Goal: Information Seeking & Learning: Learn about a topic

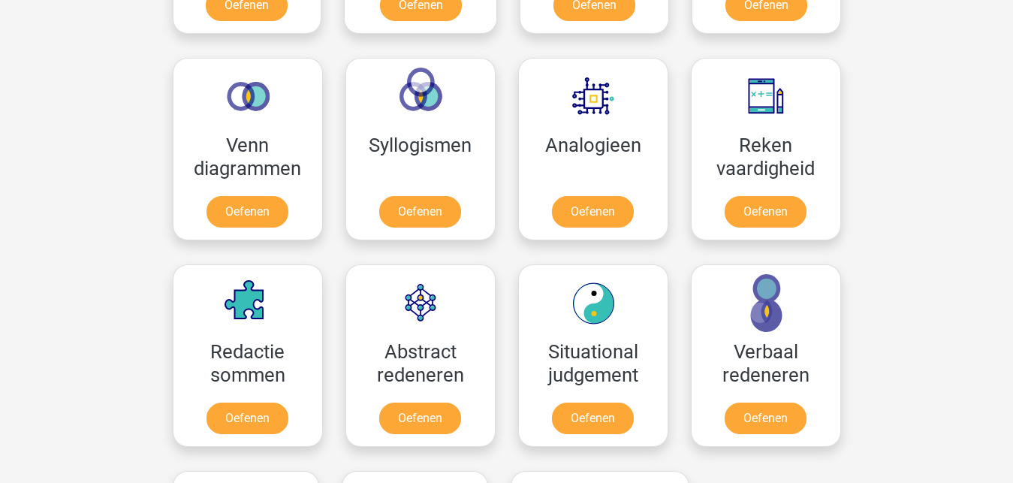
scroll to position [843, 0]
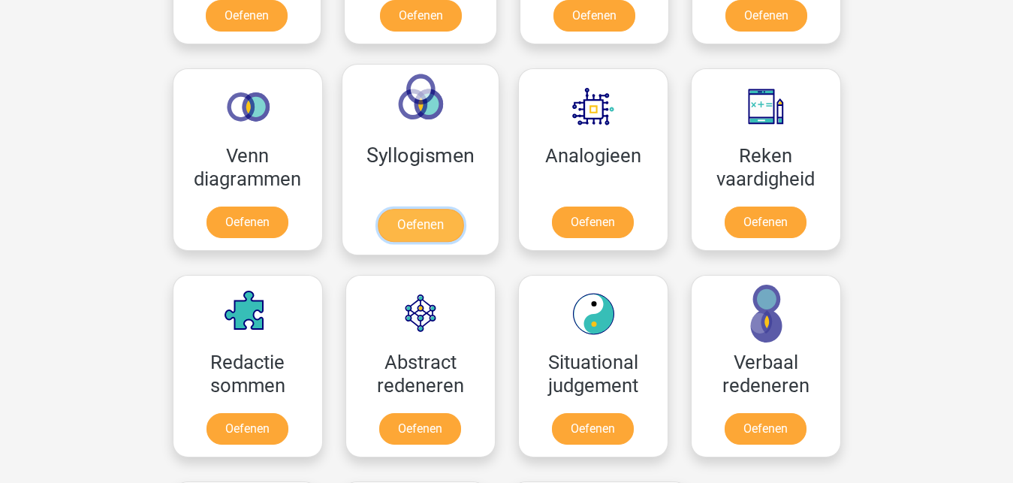
click at [445, 240] on link "Oefenen" at bounding box center [420, 225] width 86 height 33
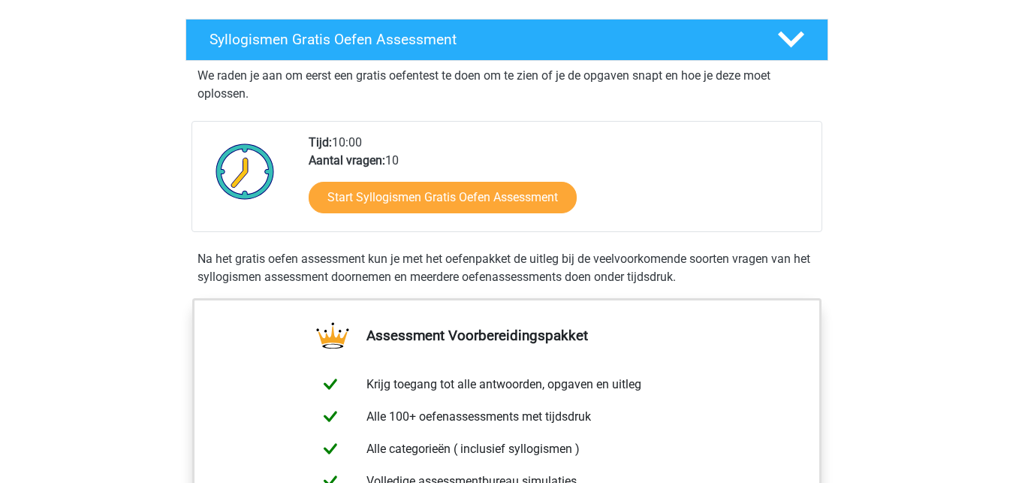
scroll to position [230, 0]
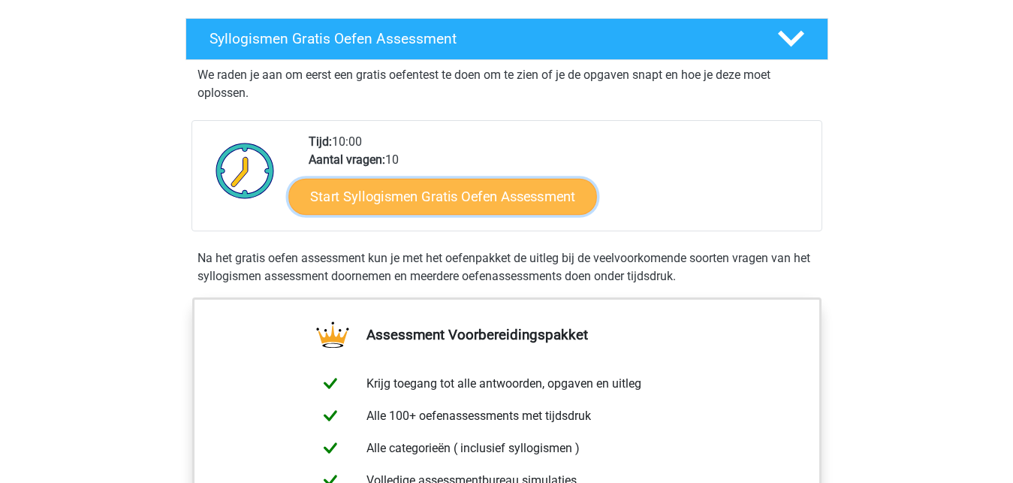
click at [404, 205] on link "Start Syllogismen Gratis Oefen Assessment" at bounding box center [442, 196] width 309 height 36
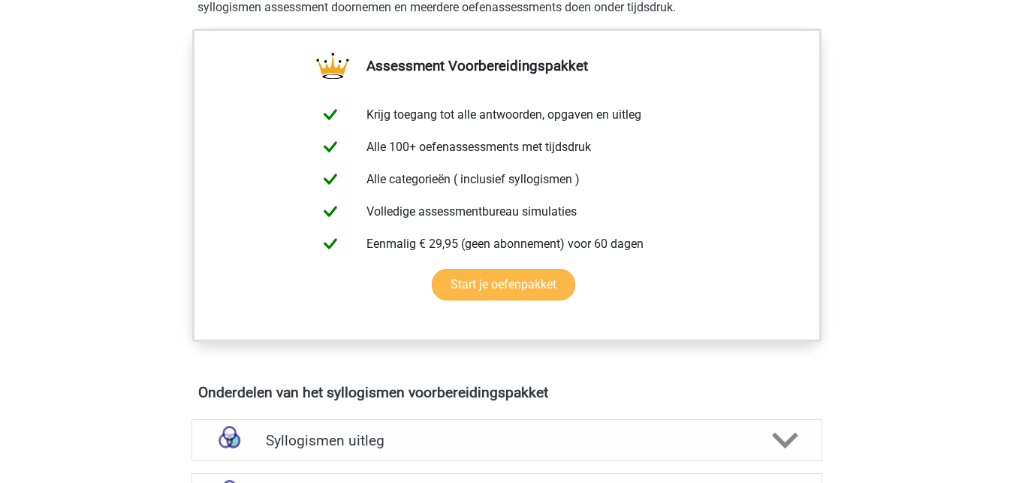
scroll to position [690, 0]
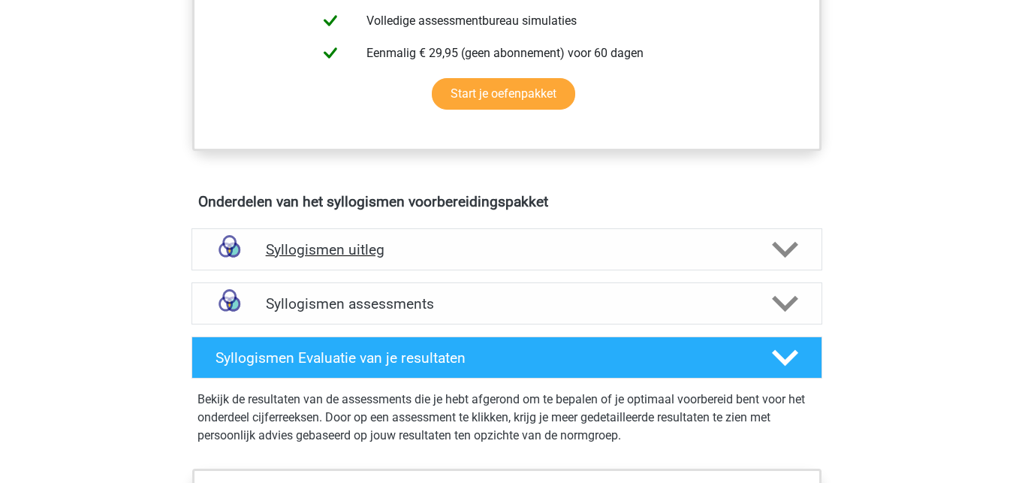
click at [777, 247] on polygon at bounding box center [785, 249] width 26 height 17
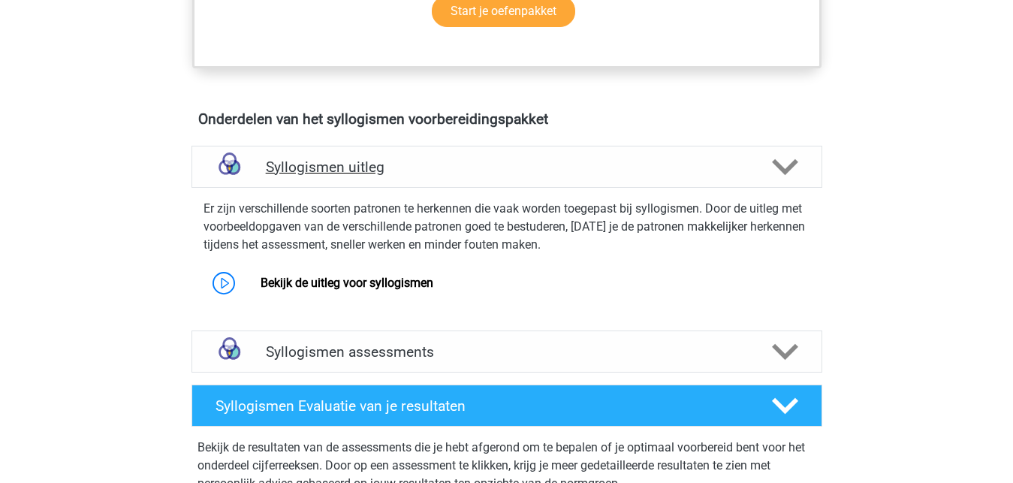
scroll to position [843, 0]
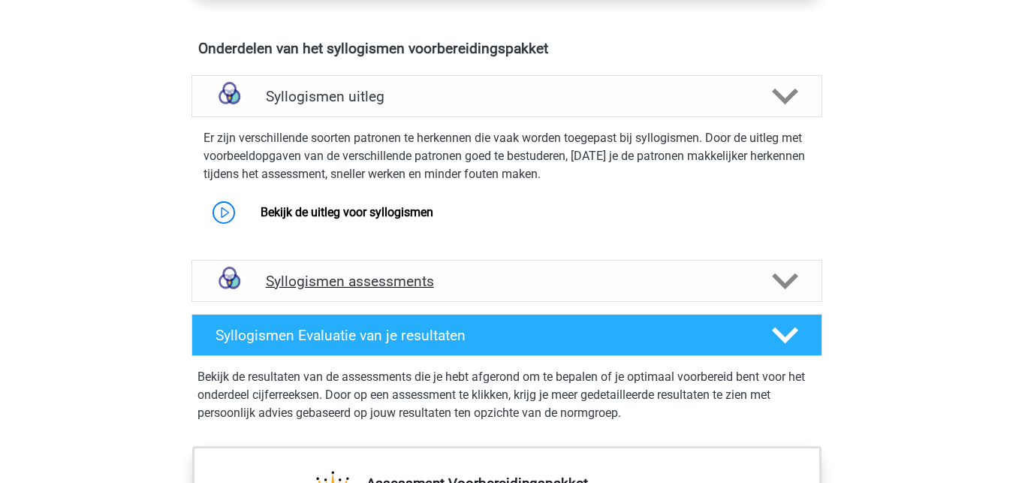
click at [793, 291] on icon at bounding box center [785, 281] width 26 height 26
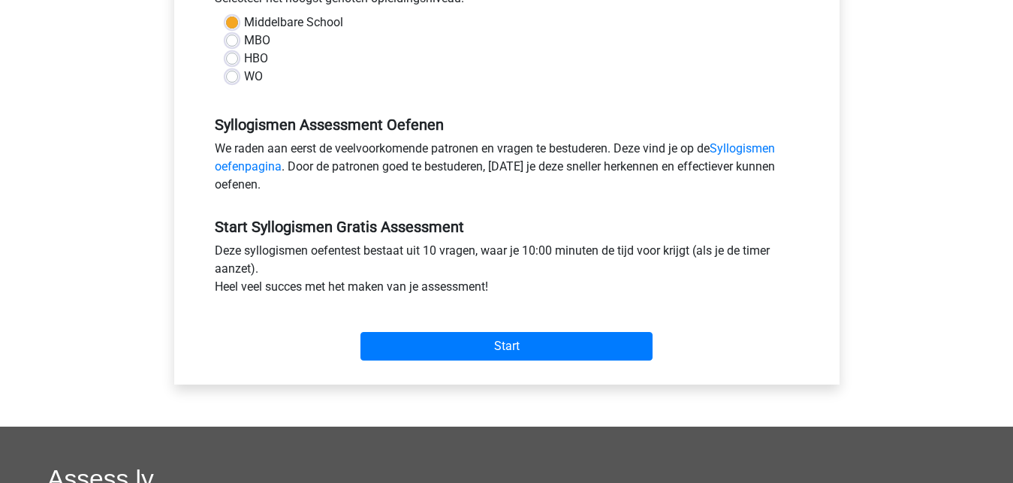
scroll to position [383, 0]
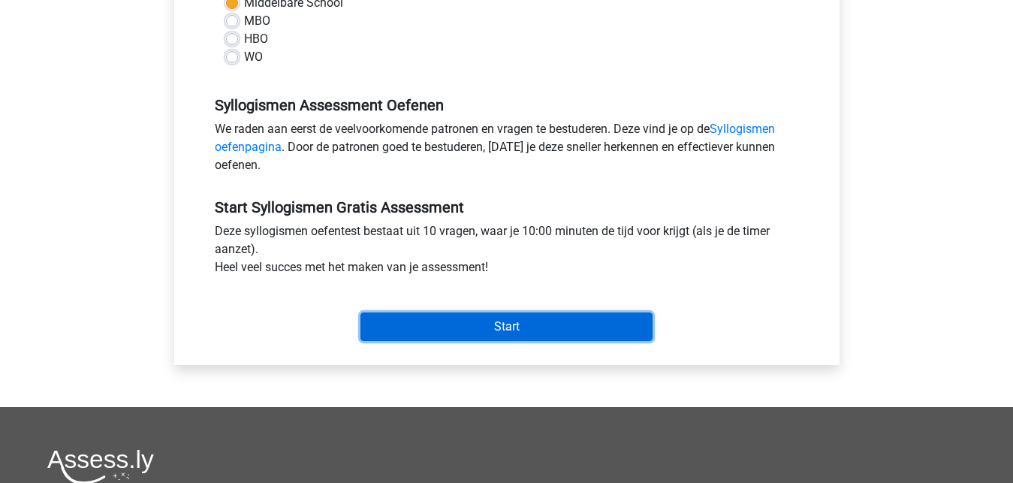
click at [474, 322] on input "Start" at bounding box center [507, 326] width 292 height 29
click at [540, 320] on input "Start" at bounding box center [507, 326] width 292 height 29
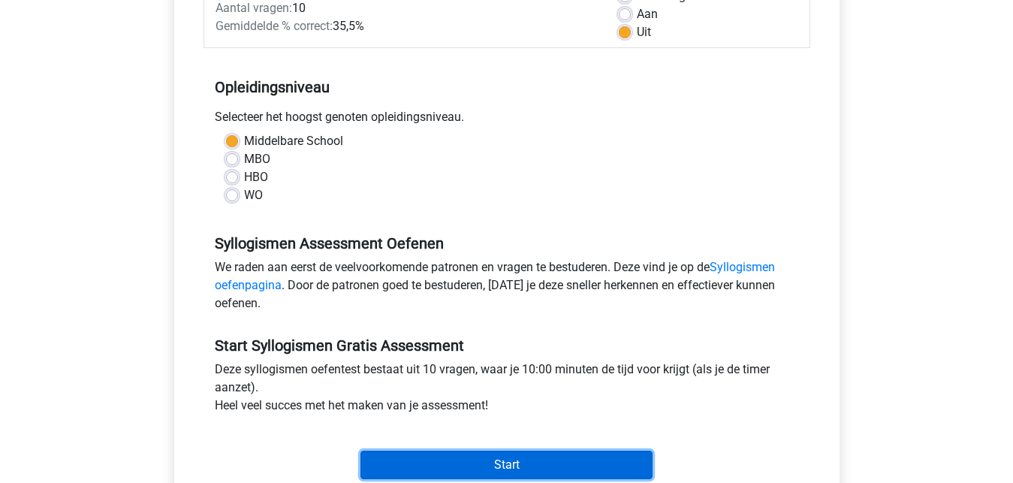
scroll to position [230, 0]
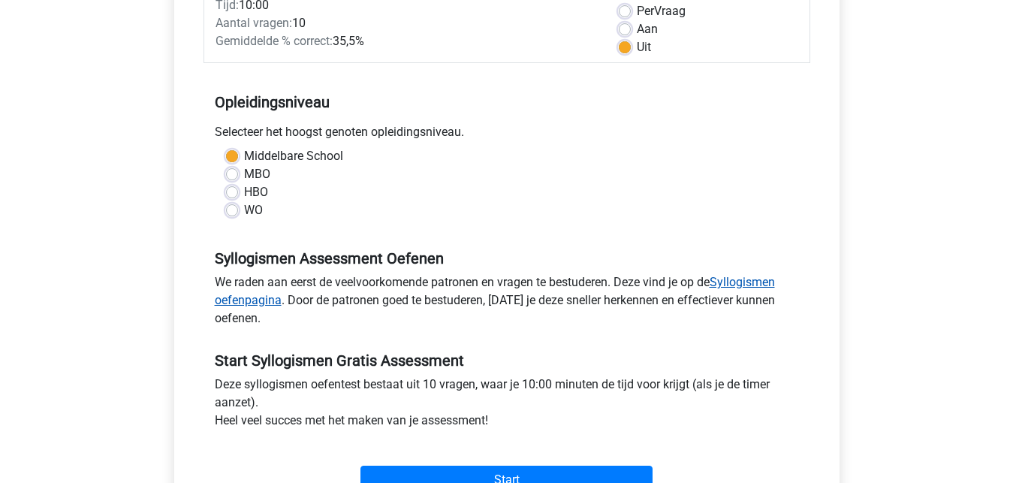
click at [747, 280] on link "Syllogismen oefenpagina" at bounding box center [495, 291] width 560 height 32
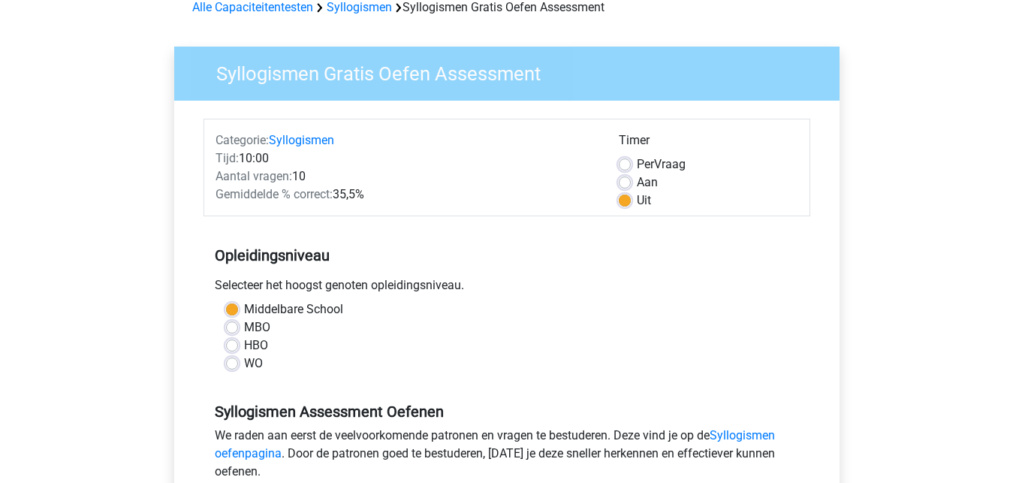
scroll to position [306, 0]
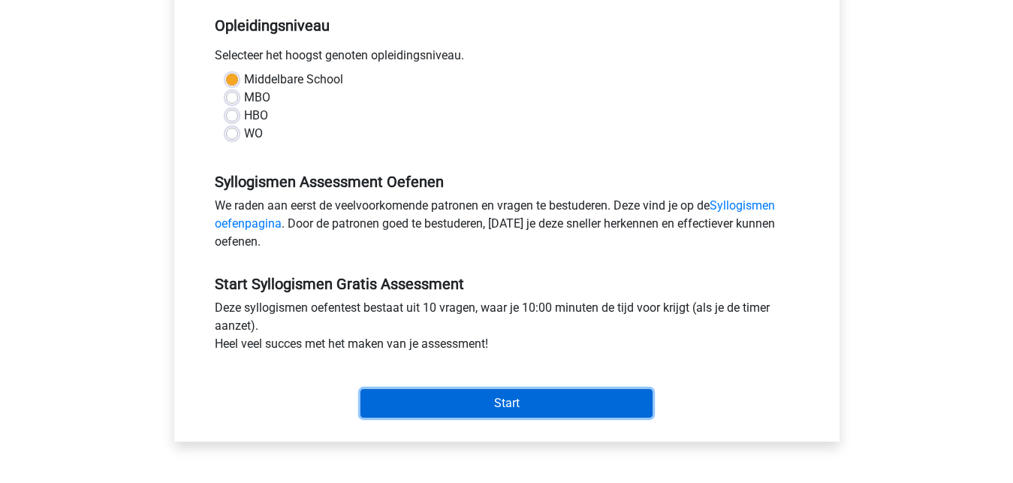
click at [553, 396] on input "Start" at bounding box center [507, 403] width 292 height 29
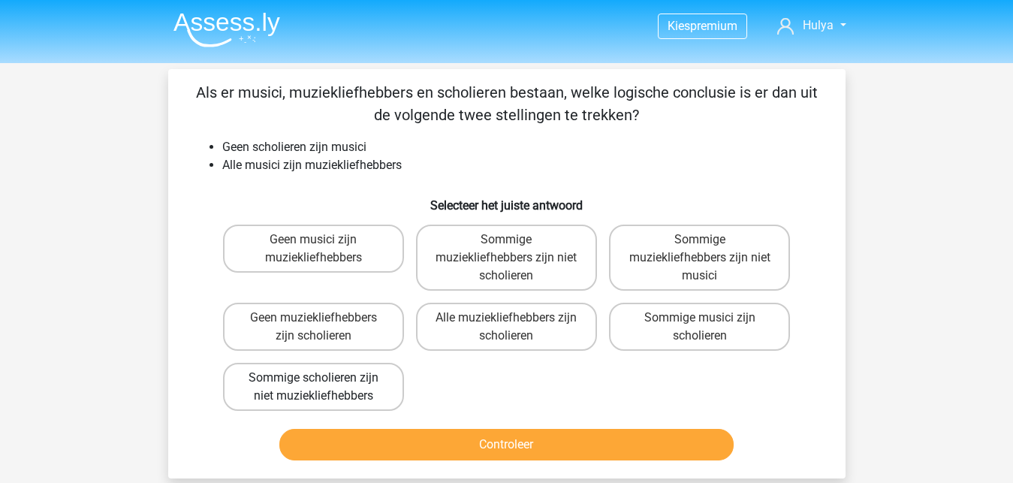
click at [299, 381] on label "Sommige scholieren zijn niet muziekliefhebbers" at bounding box center [313, 387] width 181 height 48
click at [313, 381] on input "Sommige scholieren zijn niet muziekliefhebbers" at bounding box center [318, 383] width 10 height 10
radio input "true"
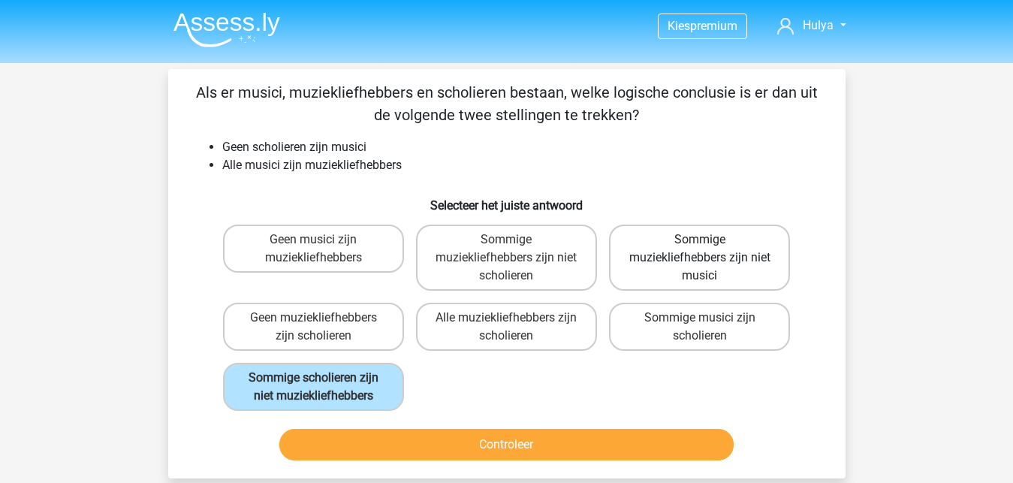
click at [715, 273] on label "Sommige muziekliefhebbers zijn niet musici" at bounding box center [699, 258] width 181 height 66
click at [710, 249] on input "Sommige muziekliefhebbers zijn niet musici" at bounding box center [705, 245] width 10 height 10
radio input "true"
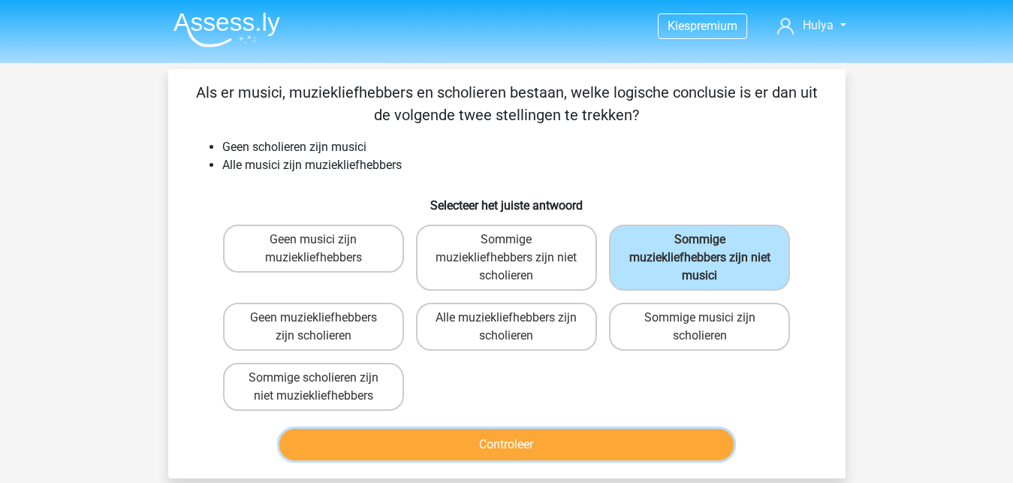
click at [577, 447] on button "Controleer" at bounding box center [506, 445] width 454 height 32
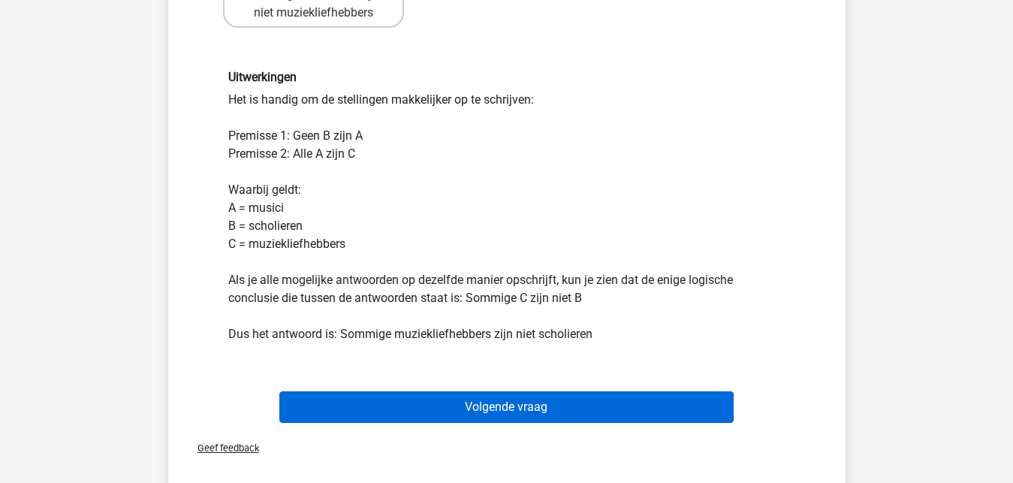
scroll to position [460, 0]
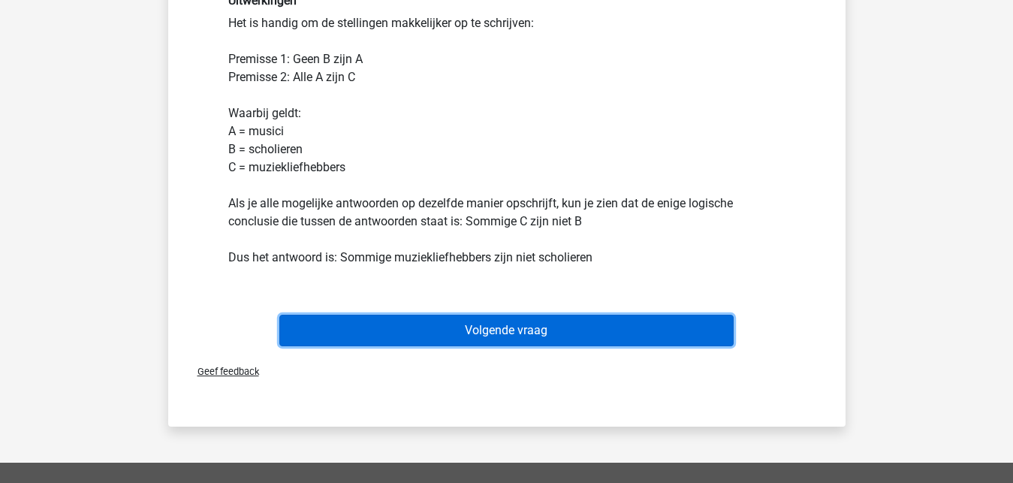
click at [524, 323] on button "Volgende vraag" at bounding box center [506, 331] width 454 height 32
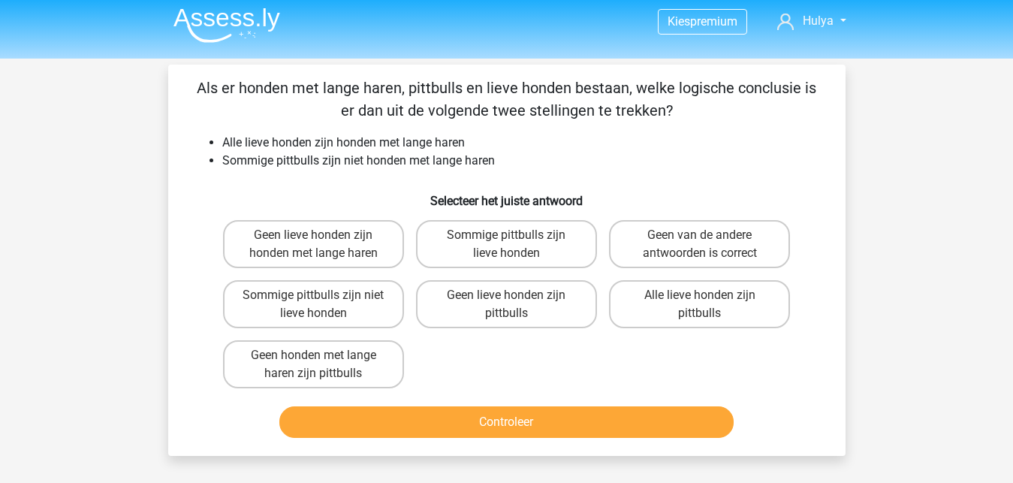
scroll to position [0, 0]
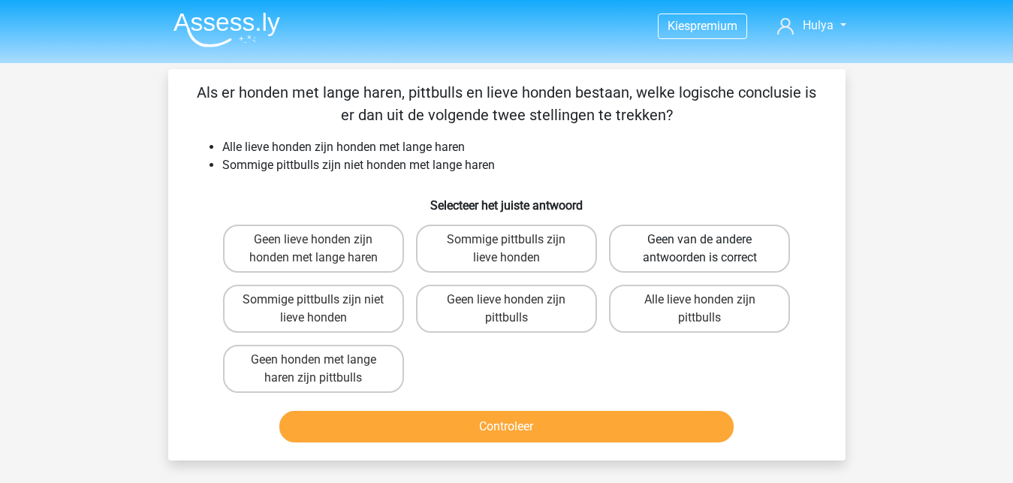
click at [740, 249] on label "Geen van de andere antwoorden is correct" at bounding box center [699, 249] width 181 height 48
click at [710, 249] on input "Geen van de andere antwoorden is correct" at bounding box center [705, 245] width 10 height 10
radio input "true"
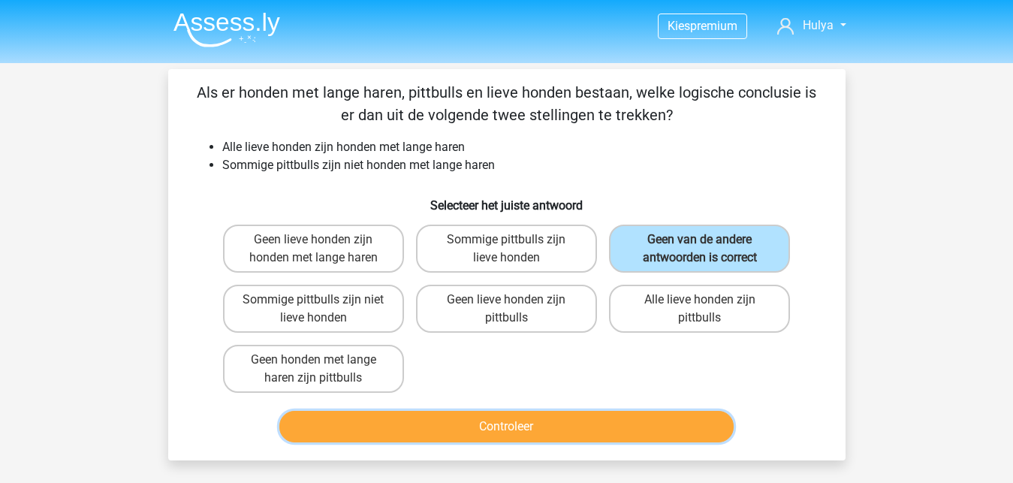
click at [577, 418] on button "Controleer" at bounding box center [506, 427] width 454 height 32
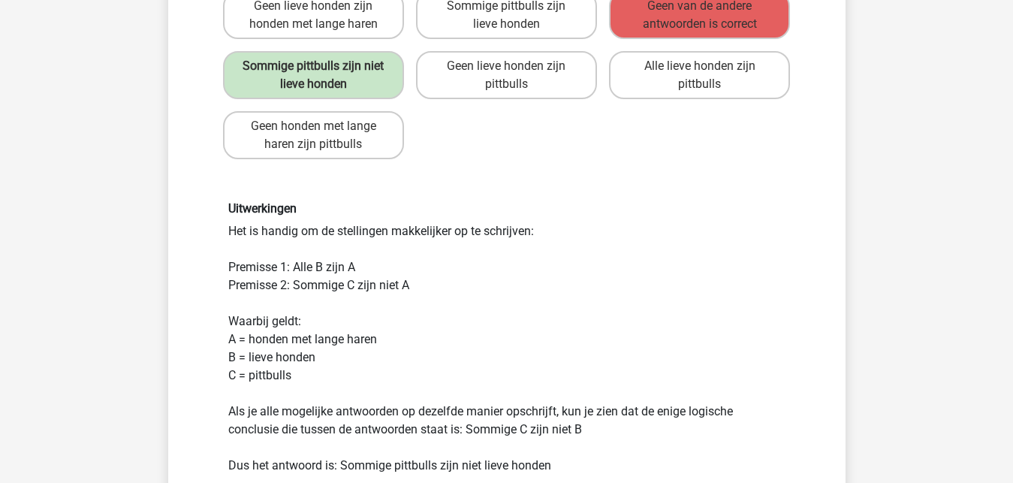
scroll to position [383, 0]
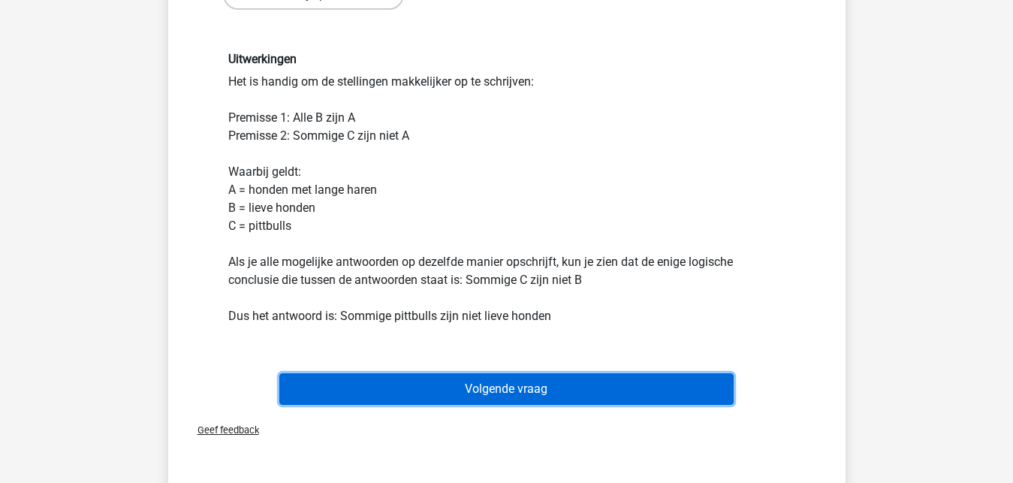
click at [591, 397] on button "Volgende vraag" at bounding box center [506, 389] width 454 height 32
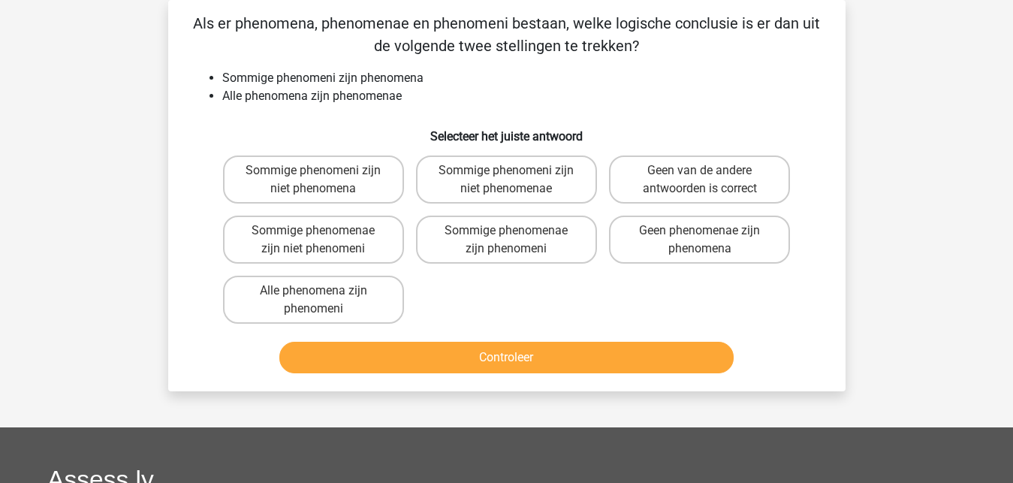
scroll to position [0, 0]
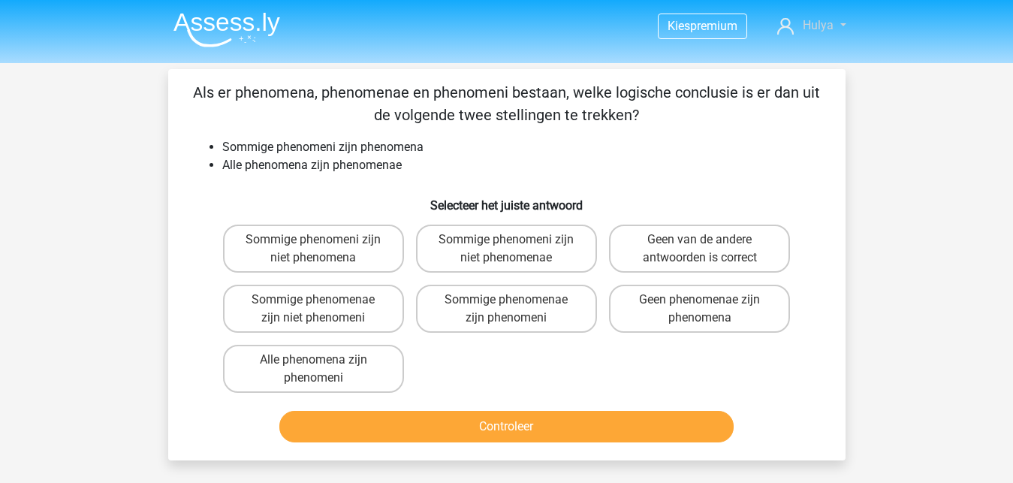
click at [847, 26] on link "Hulya" at bounding box center [811, 26] width 80 height 18
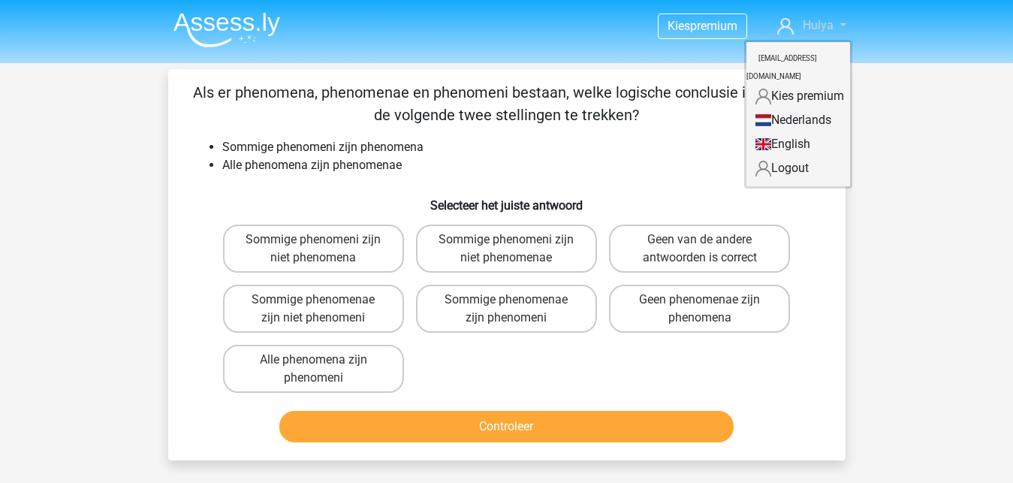
click at [847, 26] on link "Hulya" at bounding box center [811, 26] width 80 height 18
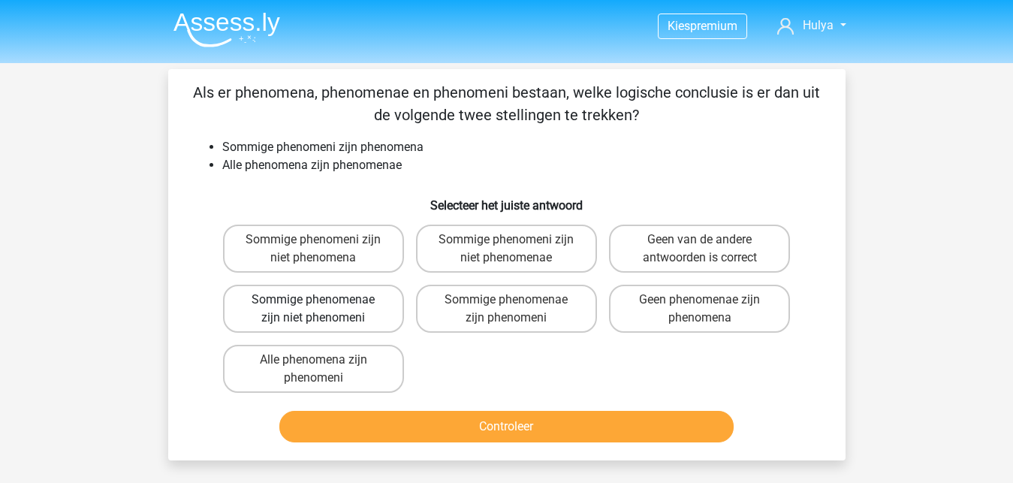
click at [378, 306] on label "Sommige phenomenae zijn niet phenomeni" at bounding box center [313, 309] width 181 height 48
click at [323, 306] on input "Sommige phenomenae zijn niet phenomeni" at bounding box center [318, 305] width 10 height 10
radio input "true"
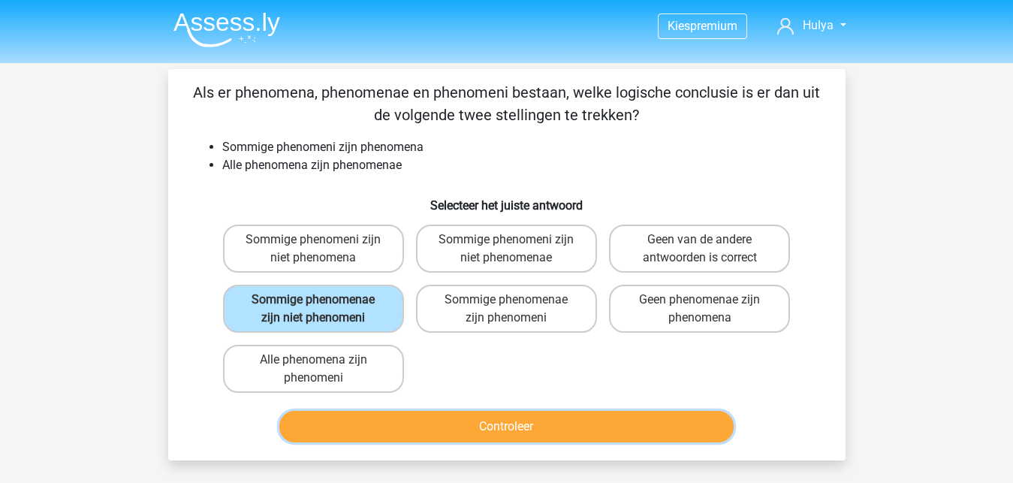
click at [542, 434] on button "Controleer" at bounding box center [506, 427] width 454 height 32
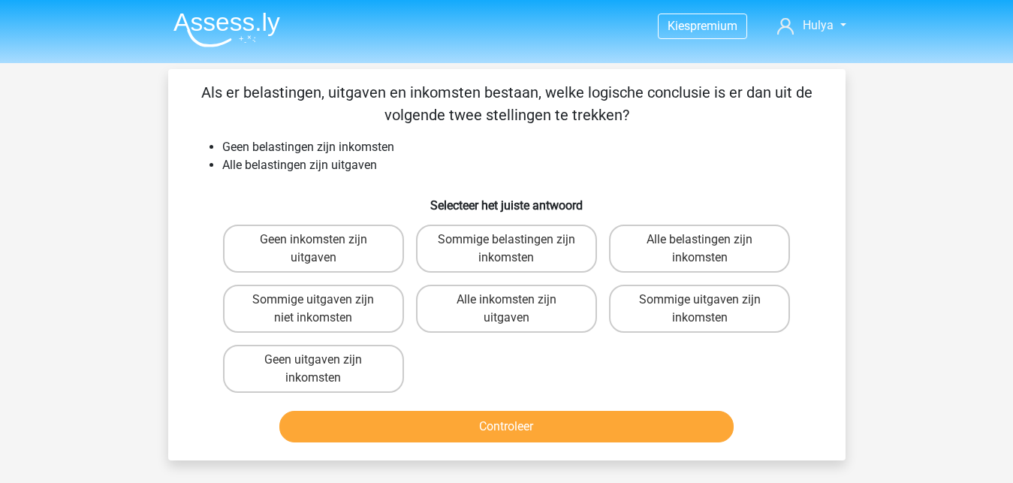
drag, startPoint x: 369, startPoint y: 312, endPoint x: 521, endPoint y: 440, distance: 199.4
click at [369, 311] on label "Sommige uitgaven zijn niet inkomsten" at bounding box center [313, 309] width 181 height 48
click at [323, 309] on input "Sommige uitgaven zijn niet inkomsten" at bounding box center [318, 305] width 10 height 10
radio input "true"
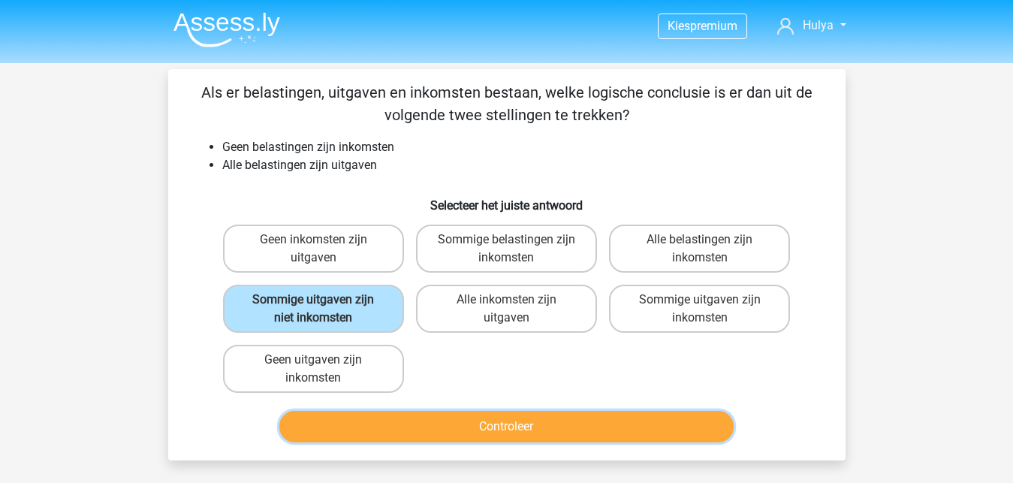
click at [630, 424] on button "Controleer" at bounding box center [506, 427] width 454 height 32
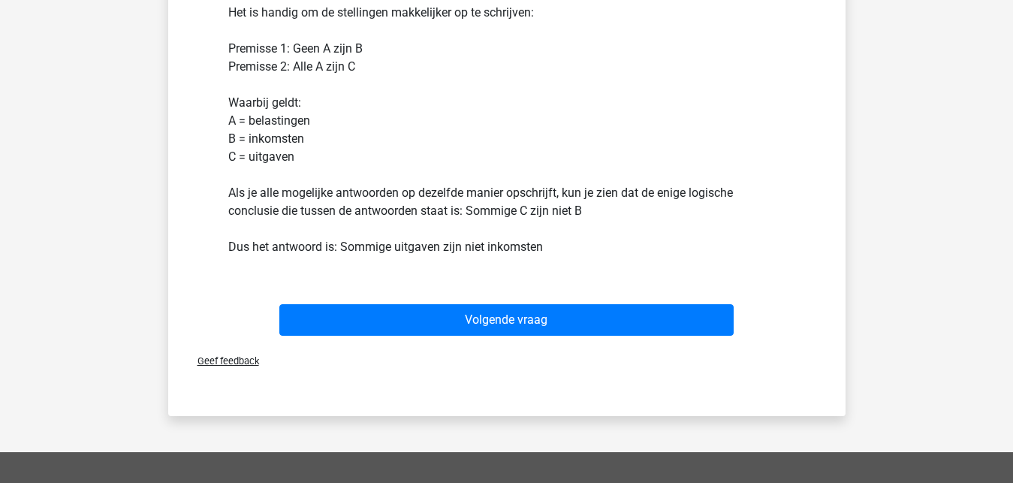
scroll to position [460, 0]
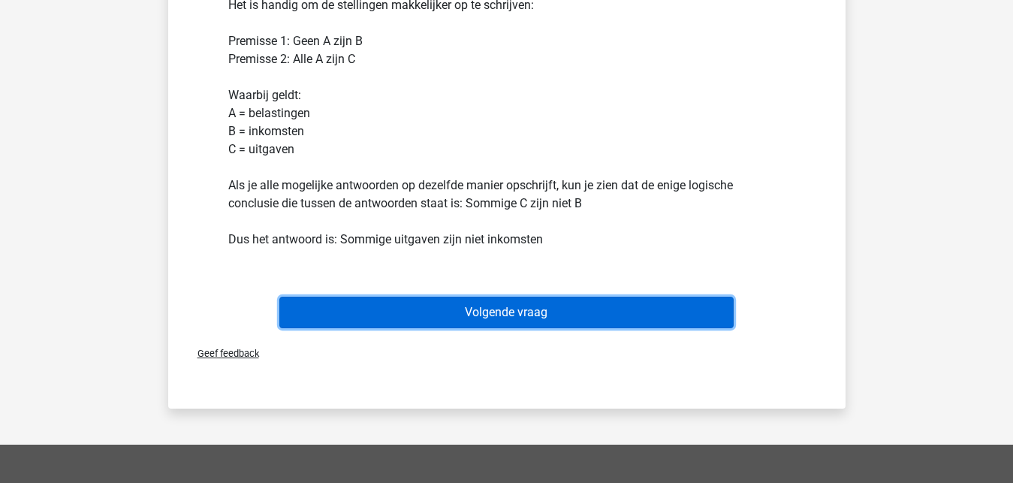
click at [561, 320] on button "Volgende vraag" at bounding box center [506, 313] width 454 height 32
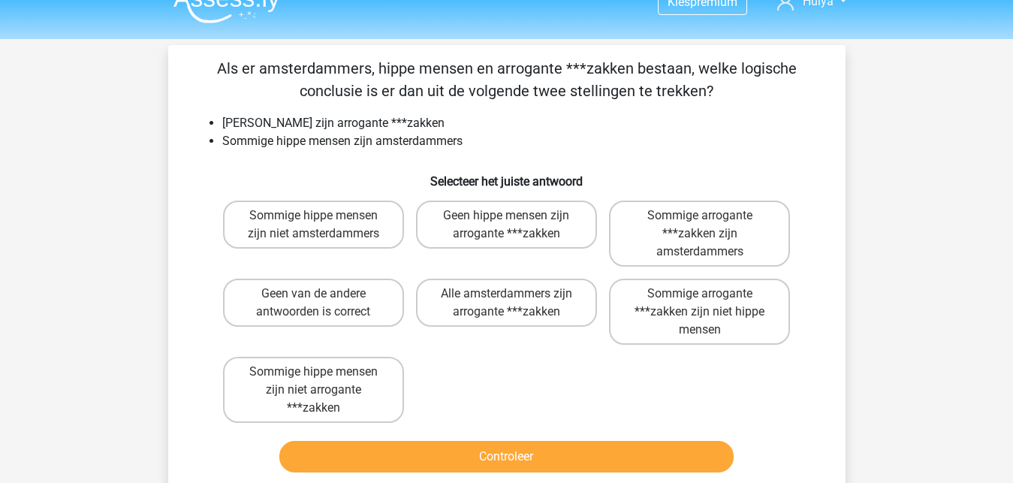
scroll to position [0, 0]
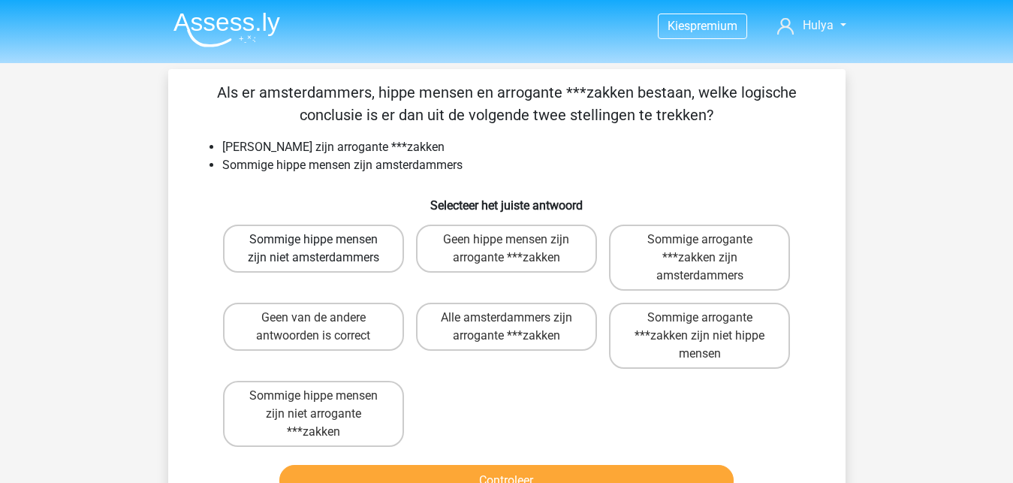
click at [338, 263] on label "Sommige hippe mensen zijn niet amsterdammers" at bounding box center [313, 249] width 181 height 48
click at [323, 249] on input "Sommige hippe mensen zijn niet amsterdammers" at bounding box center [318, 245] width 10 height 10
radio input "true"
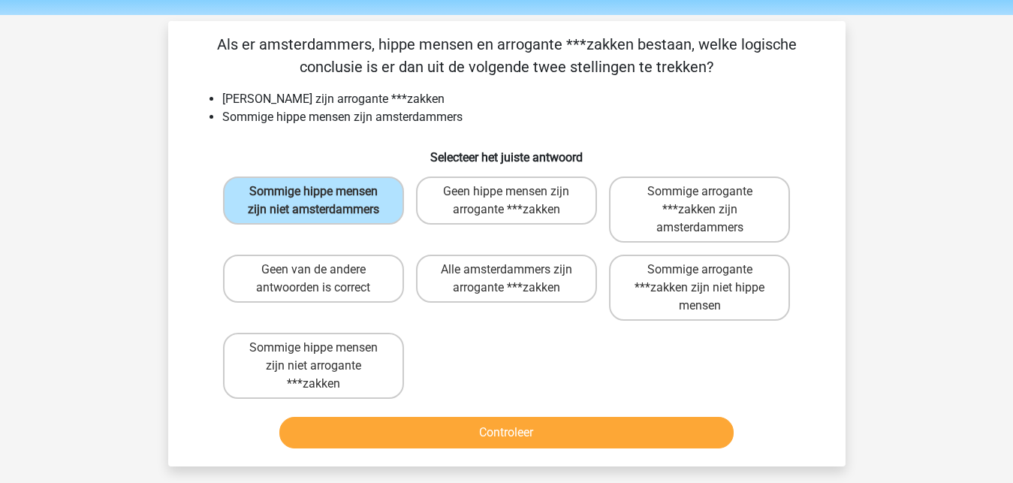
scroll to position [77, 0]
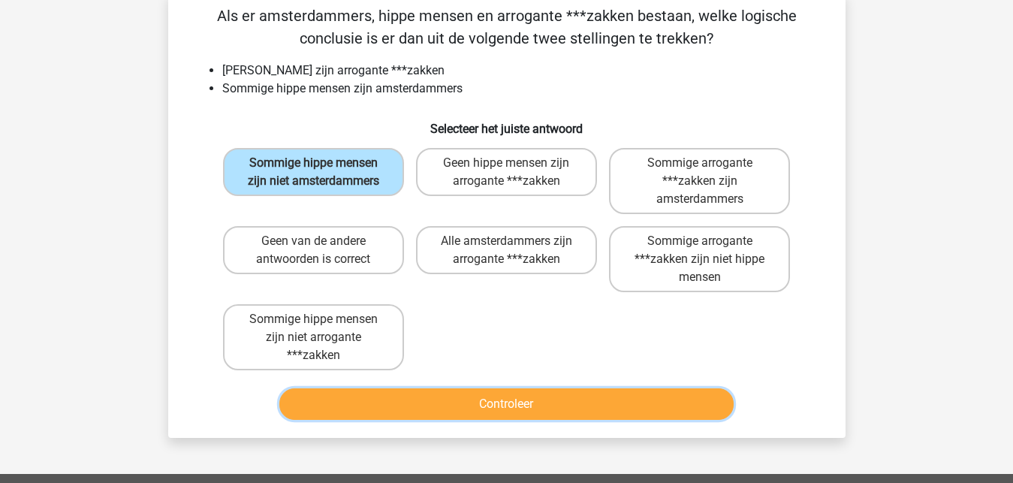
click at [608, 411] on button "Controleer" at bounding box center [506, 404] width 454 height 32
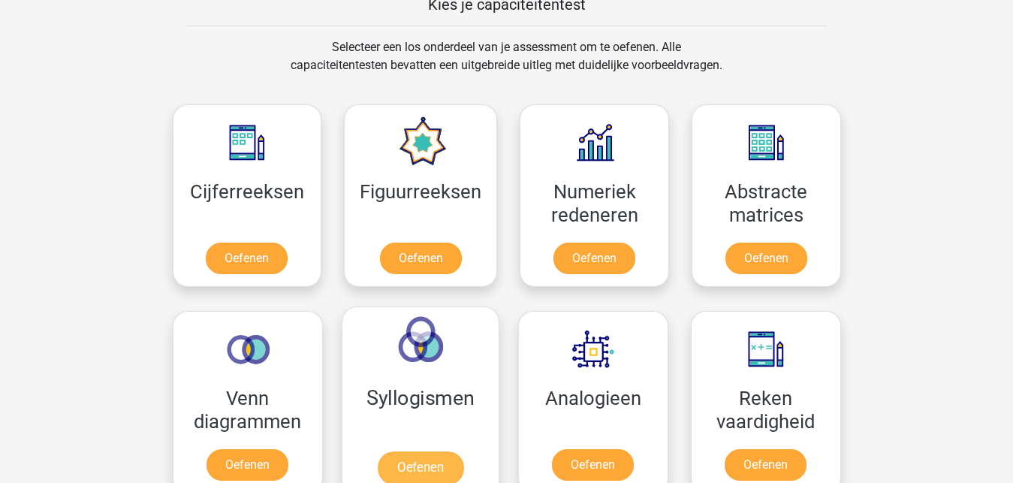
scroll to position [690, 0]
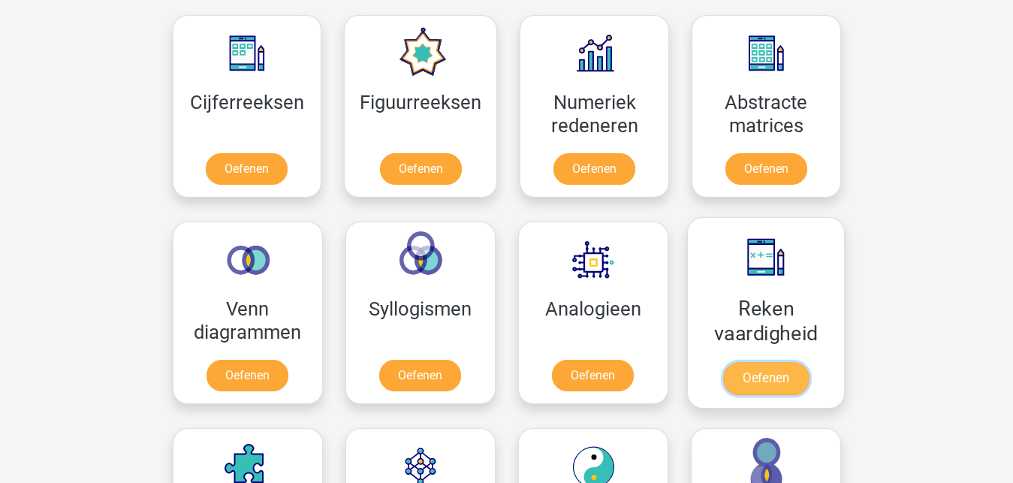
click at [779, 379] on link "Oefenen" at bounding box center [766, 378] width 86 height 33
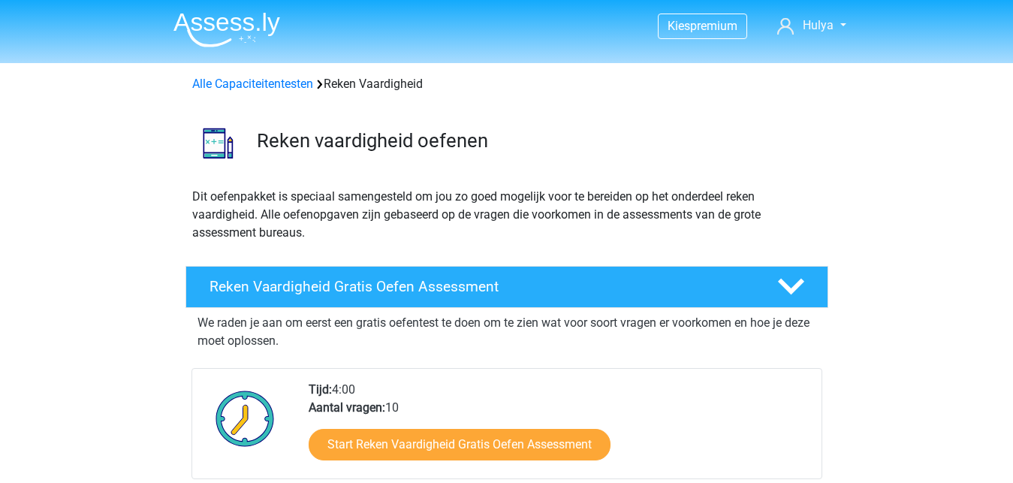
scroll to position [153, 0]
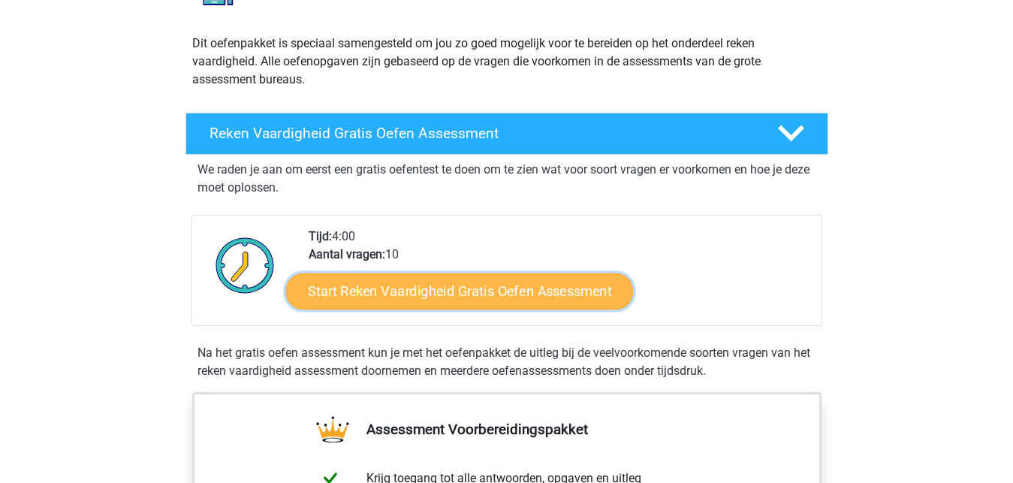
click at [394, 303] on link "Start Reken Vaardigheid Gratis Oefen Assessment" at bounding box center [459, 291] width 347 height 36
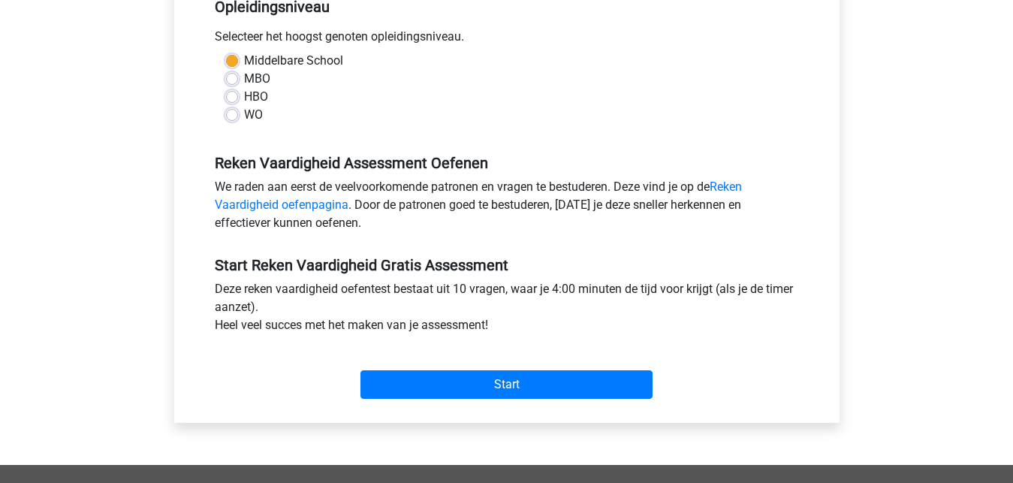
scroll to position [383, 0]
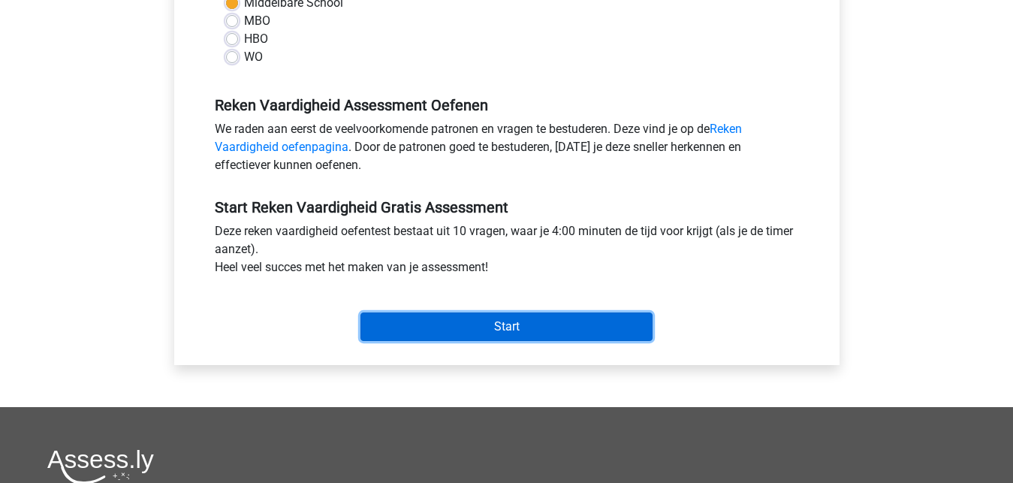
click at [553, 329] on input "Start" at bounding box center [507, 326] width 292 height 29
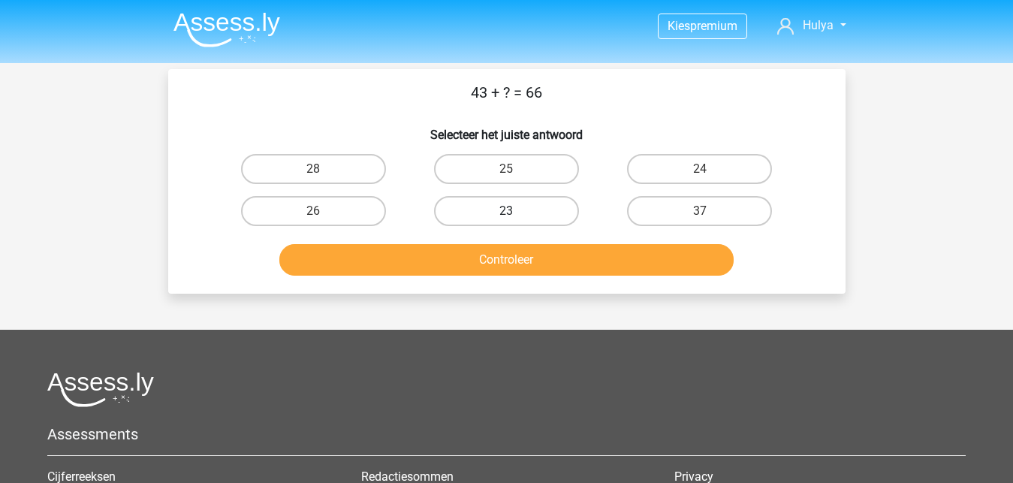
click at [553, 207] on label "23" at bounding box center [506, 211] width 145 height 30
click at [516, 211] on input "23" at bounding box center [511, 216] width 10 height 10
radio input "true"
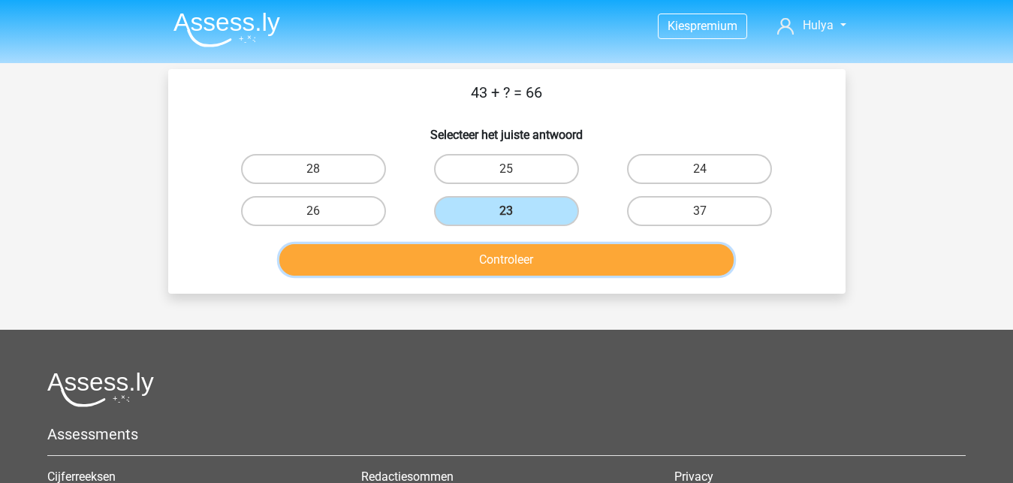
click at [550, 263] on button "Controleer" at bounding box center [506, 260] width 454 height 32
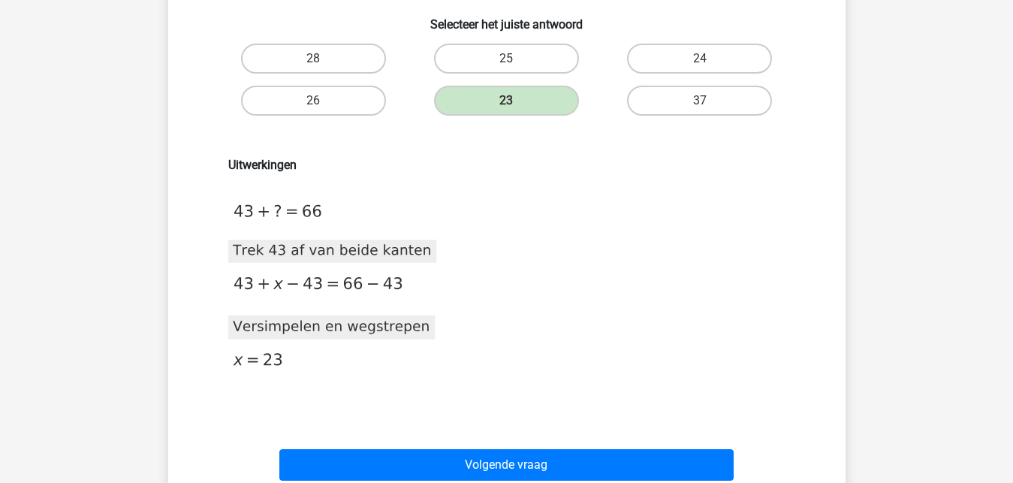
scroll to position [230, 0]
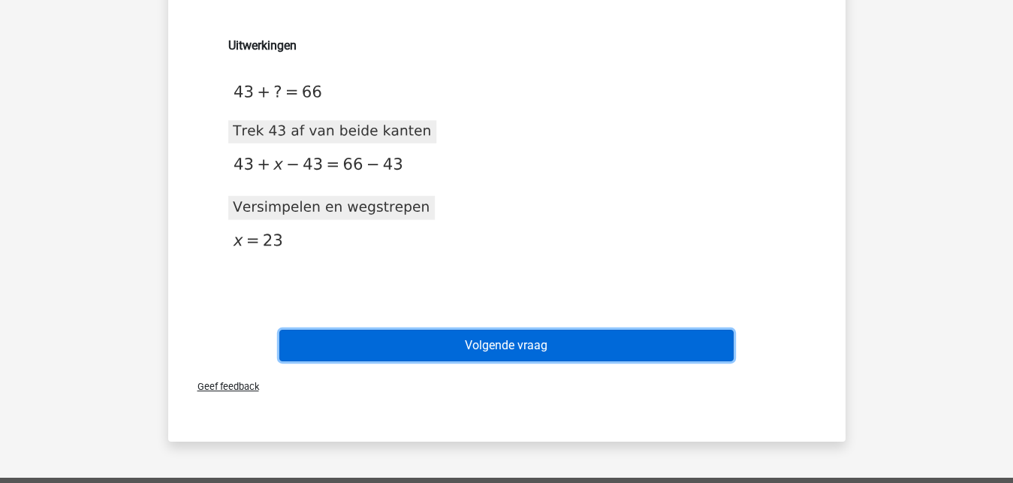
click at [561, 343] on button "Volgende vraag" at bounding box center [506, 346] width 454 height 32
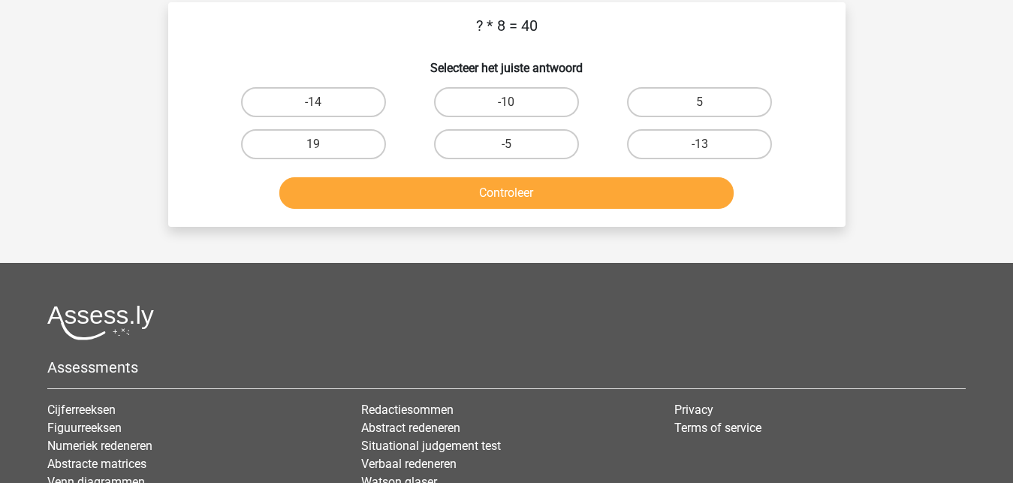
scroll to position [0, 0]
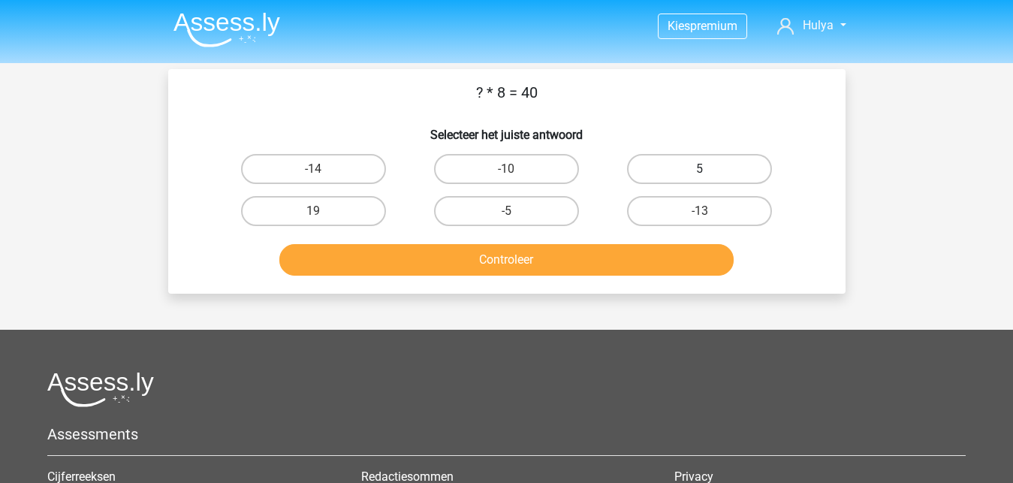
click at [699, 172] on label "5" at bounding box center [699, 169] width 145 height 30
click at [700, 172] on input "5" at bounding box center [705, 174] width 10 height 10
radio input "true"
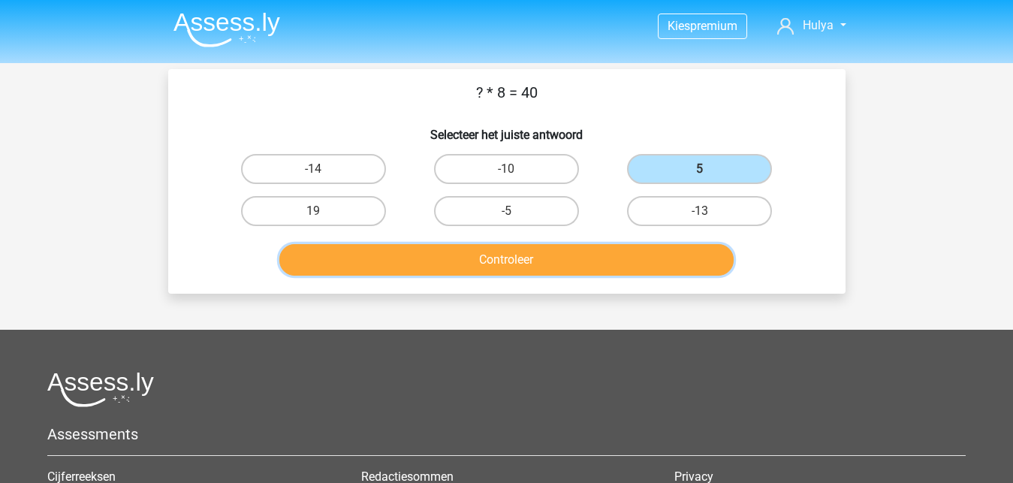
click at [652, 266] on button "Controleer" at bounding box center [506, 260] width 454 height 32
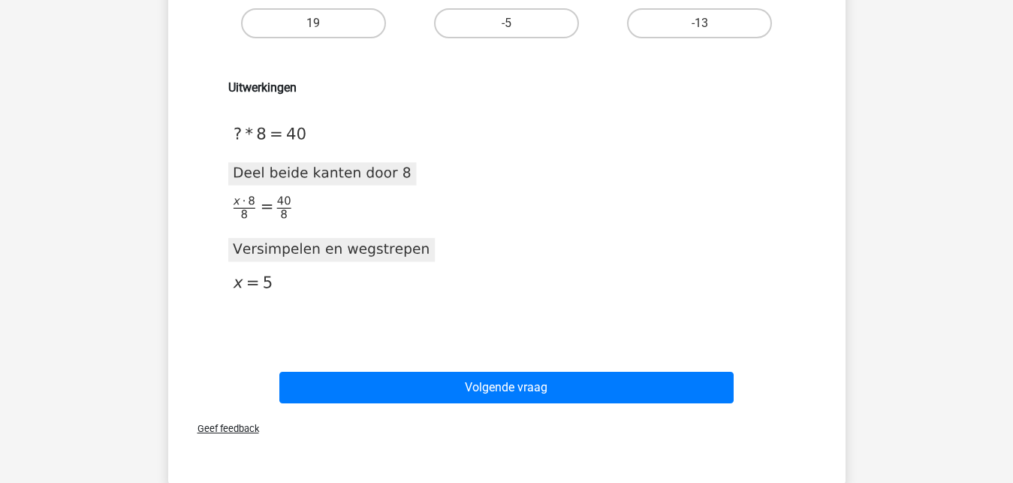
scroll to position [230, 0]
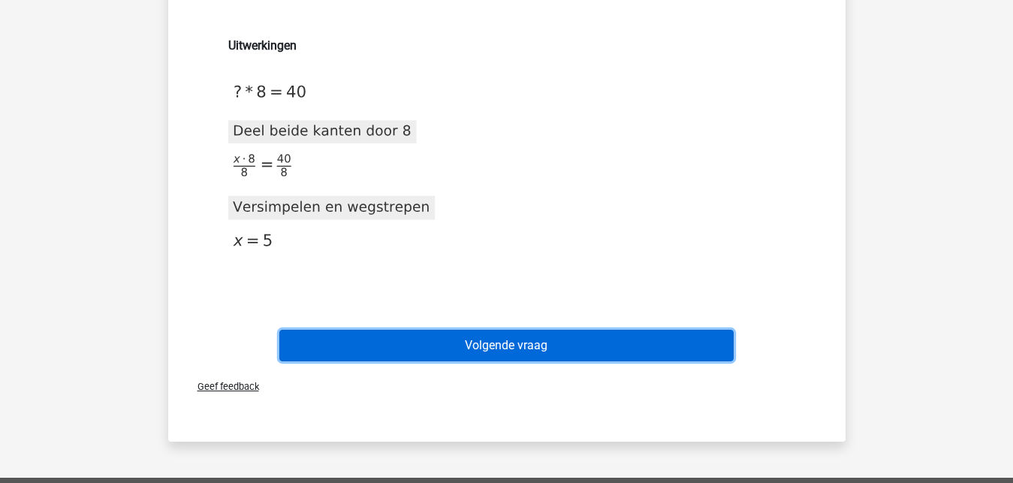
click at [590, 354] on button "Volgende vraag" at bounding box center [506, 346] width 454 height 32
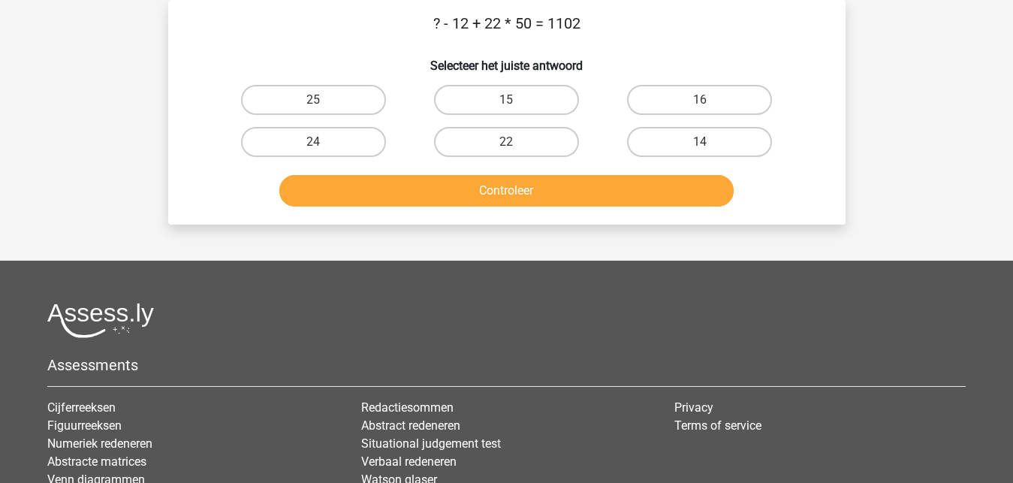
scroll to position [0, 0]
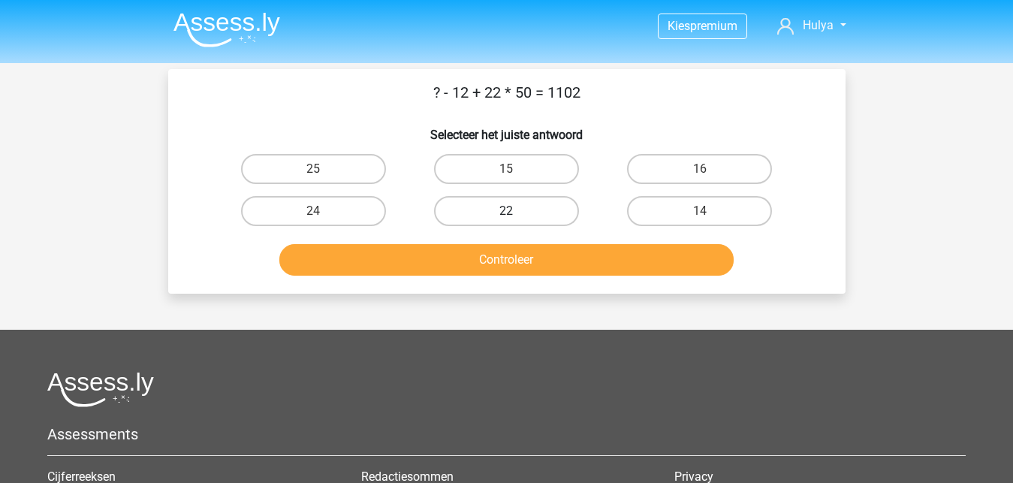
click at [532, 211] on label "22" at bounding box center [506, 211] width 145 height 30
click at [516, 211] on input "22" at bounding box center [511, 216] width 10 height 10
radio input "true"
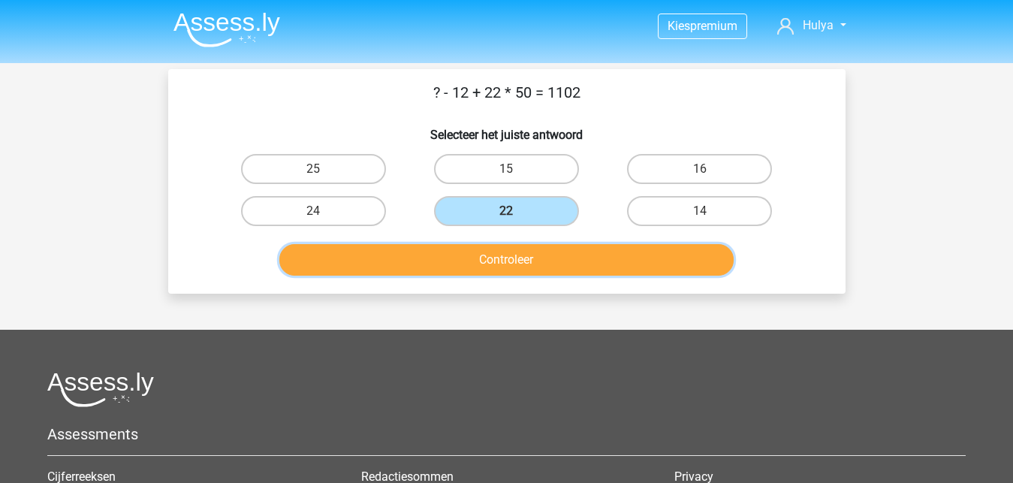
click at [554, 259] on button "Controleer" at bounding box center [506, 260] width 454 height 32
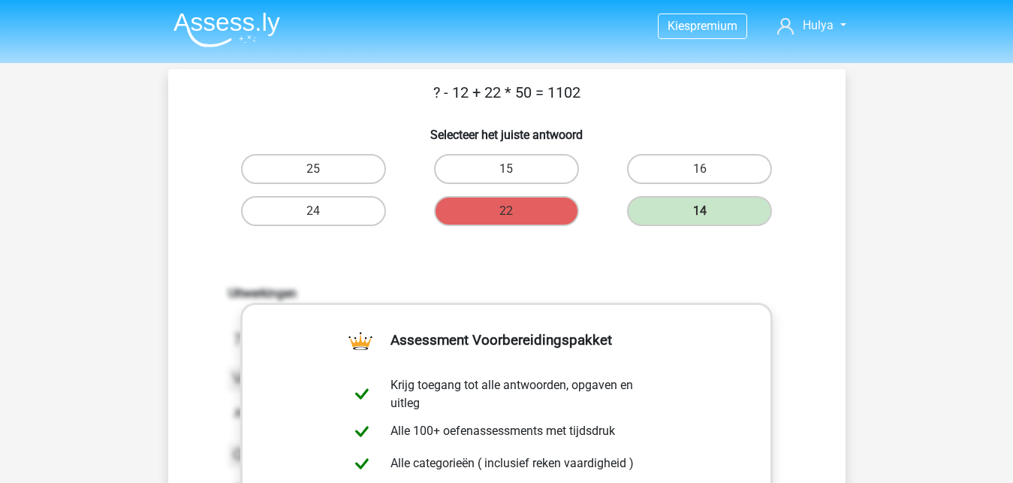
click at [747, 196] on div "14" at bounding box center [699, 211] width 193 height 42
click at [740, 211] on label "14" at bounding box center [699, 211] width 145 height 30
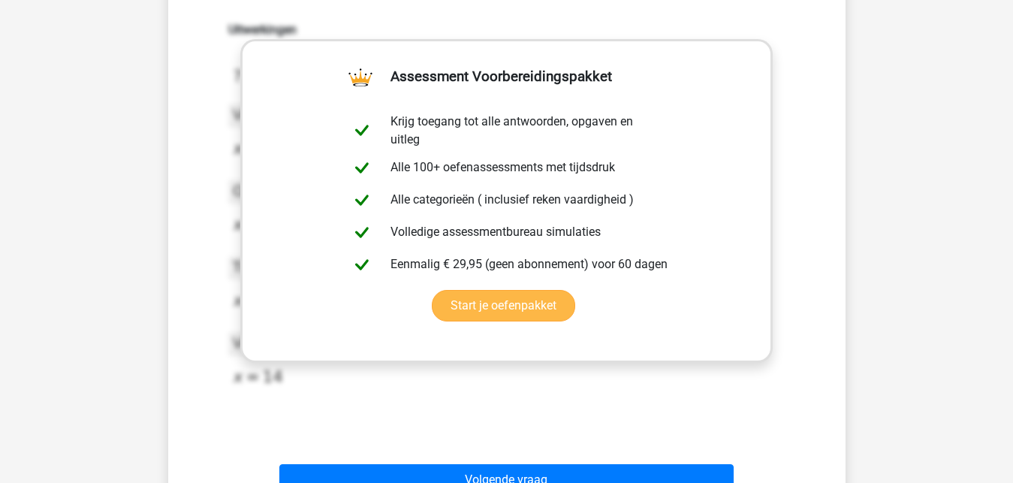
scroll to position [383, 0]
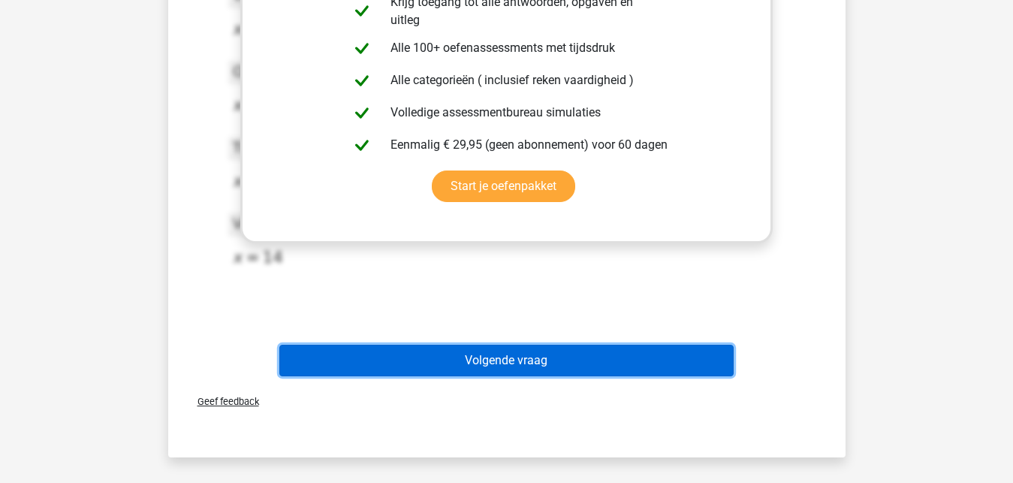
click at [563, 360] on button "Volgende vraag" at bounding box center [506, 361] width 454 height 32
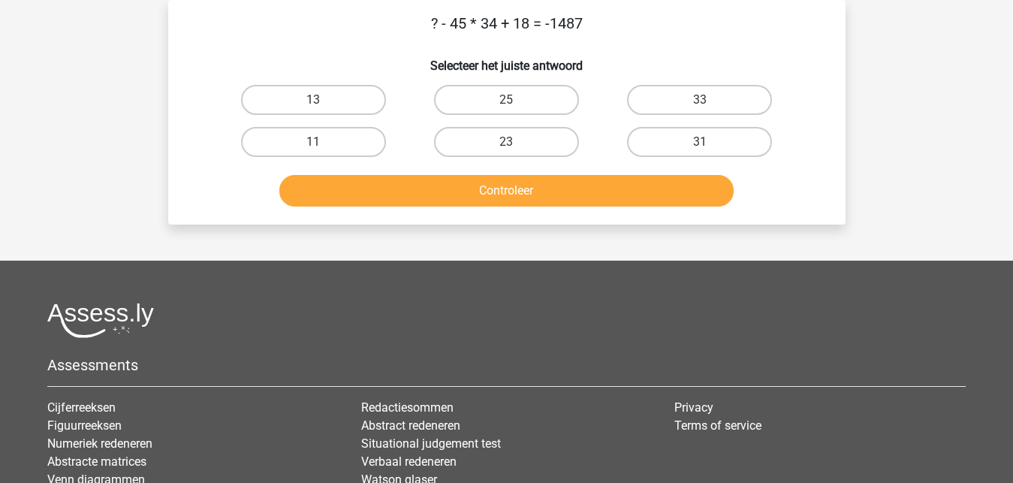
scroll to position [0, 0]
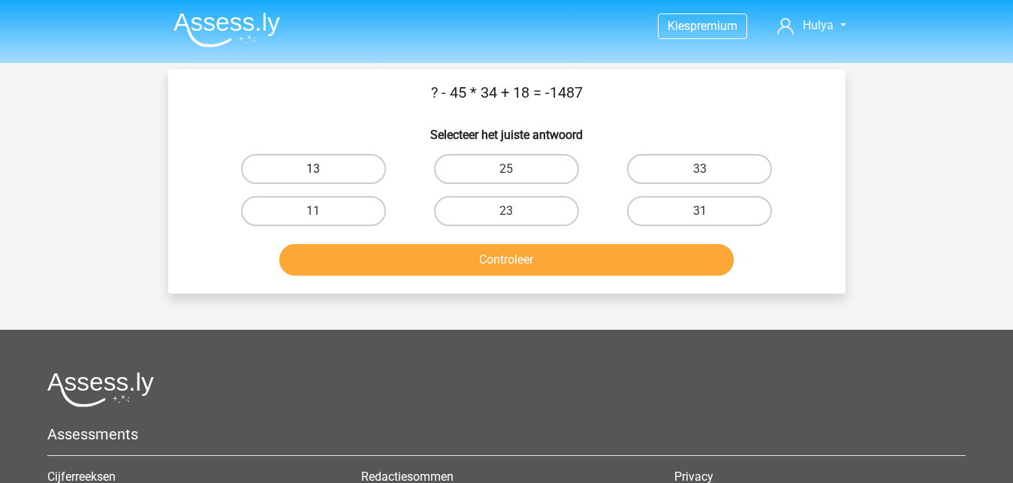
click at [308, 177] on label "13" at bounding box center [313, 169] width 145 height 30
click at [313, 177] on input "13" at bounding box center [318, 174] width 10 height 10
radio input "true"
click at [696, 174] on label "33" at bounding box center [699, 169] width 145 height 30
click at [700, 174] on input "33" at bounding box center [705, 174] width 10 height 10
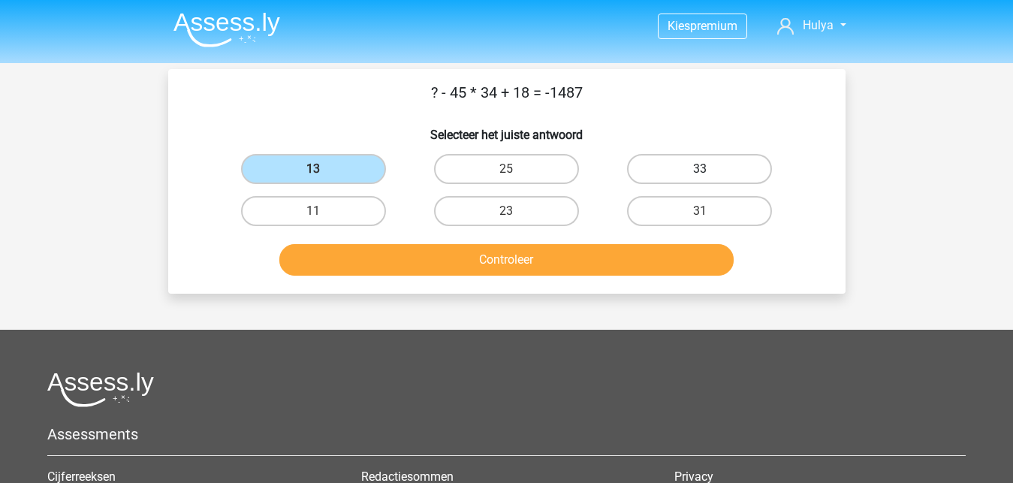
radio input "true"
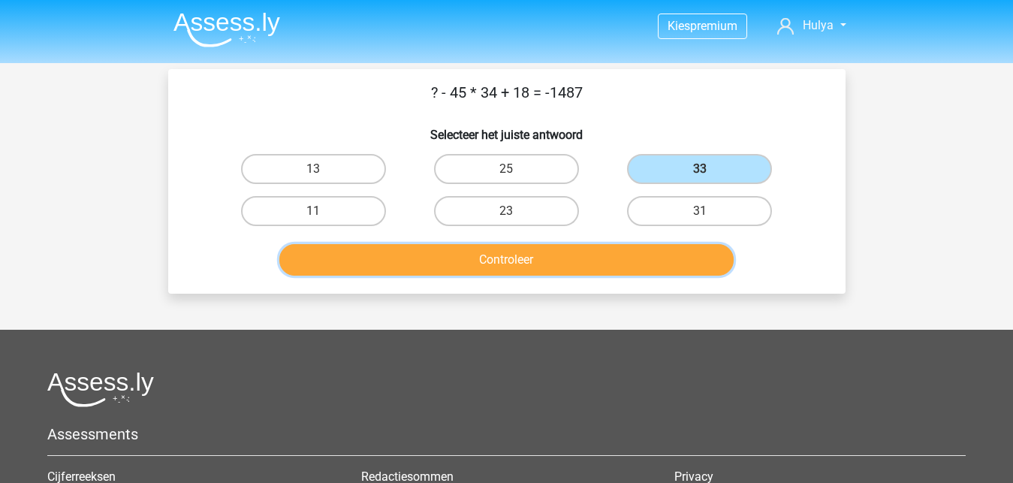
click at [603, 260] on button "Controleer" at bounding box center [506, 260] width 454 height 32
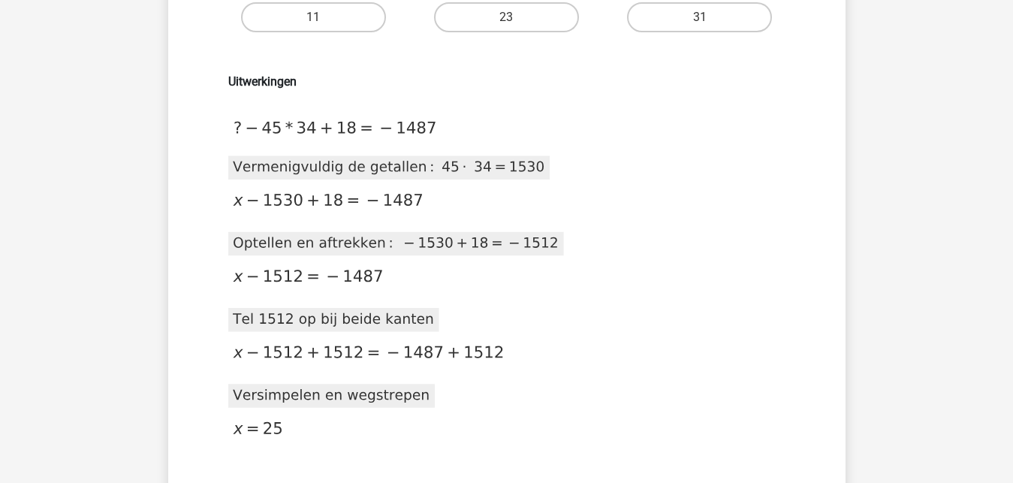
scroll to position [230, 0]
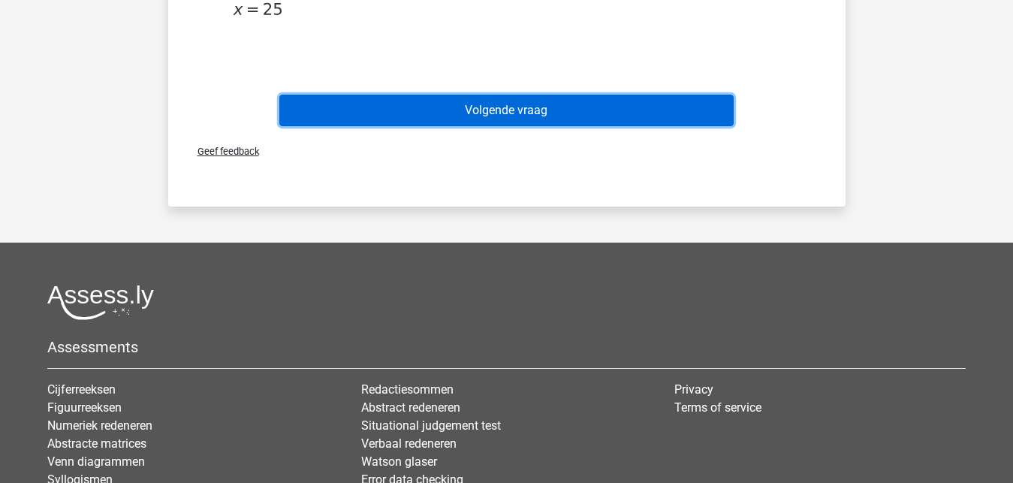
click at [522, 116] on button "Volgende vraag" at bounding box center [506, 111] width 454 height 32
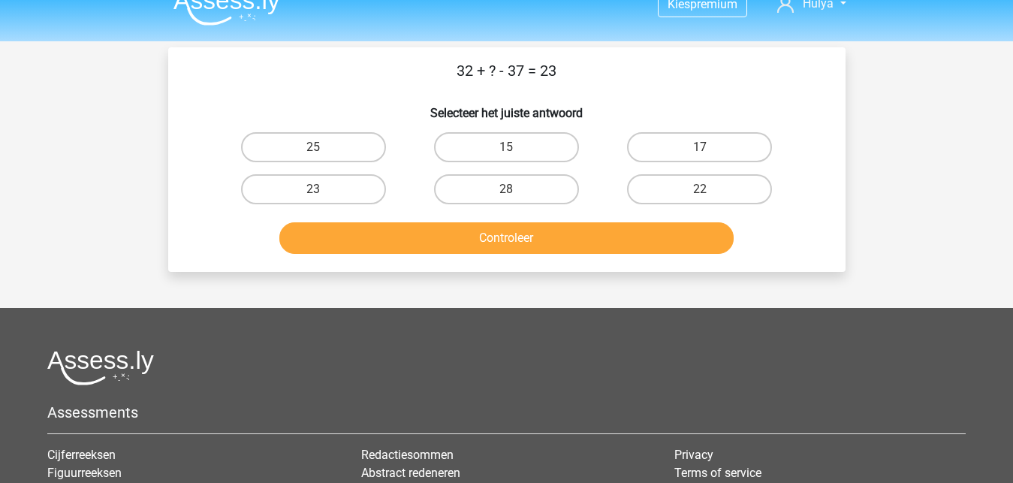
scroll to position [0, 0]
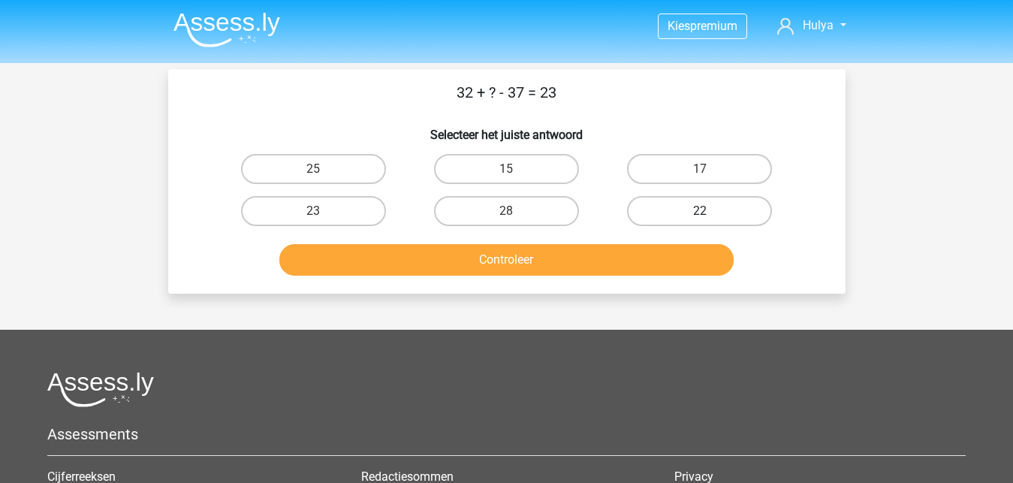
click at [711, 201] on label "22" at bounding box center [699, 211] width 145 height 30
click at [710, 211] on input "22" at bounding box center [705, 216] width 10 height 10
radio input "true"
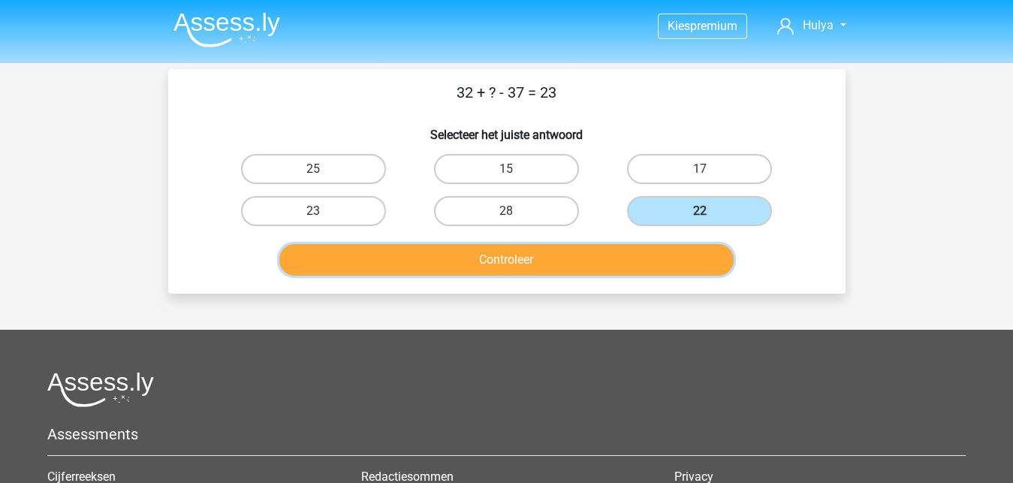
click at [667, 255] on button "Controleer" at bounding box center [506, 260] width 454 height 32
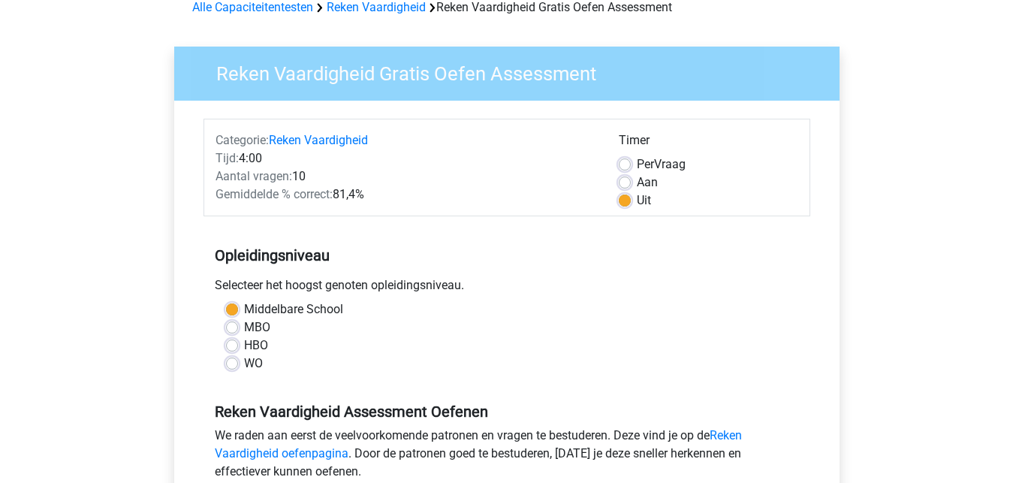
scroll to position [460, 0]
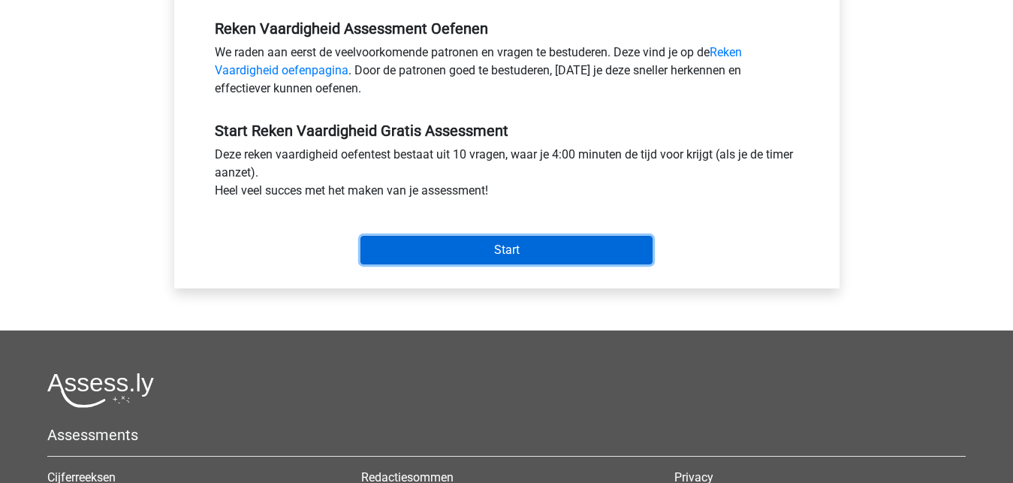
click at [489, 246] on input "Start" at bounding box center [507, 250] width 292 height 29
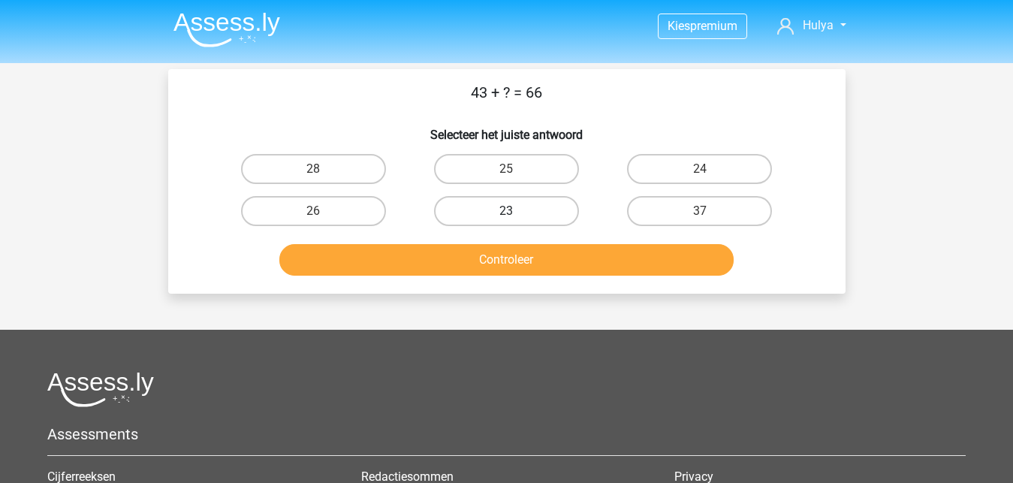
click at [533, 215] on label "23" at bounding box center [506, 211] width 145 height 30
click at [516, 215] on input "23" at bounding box center [511, 216] width 10 height 10
radio input "true"
click at [551, 243] on div "Controleer" at bounding box center [506, 257] width 629 height 50
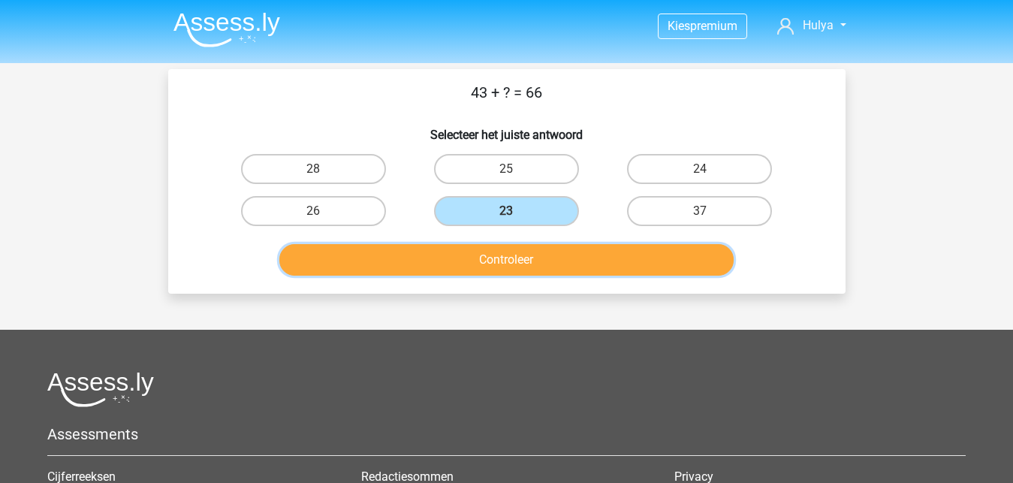
click at [554, 276] on button "Controleer" at bounding box center [506, 260] width 454 height 32
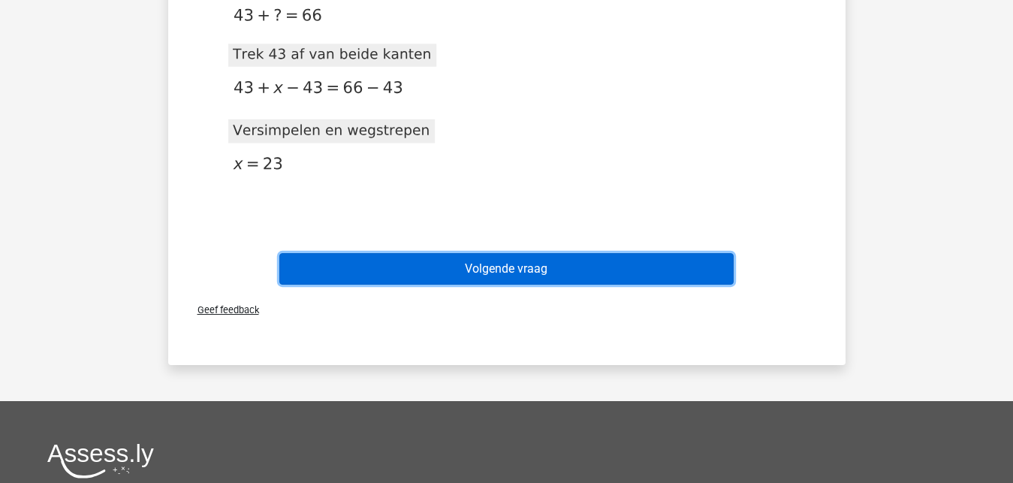
click at [554, 270] on button "Volgende vraag" at bounding box center [506, 269] width 454 height 32
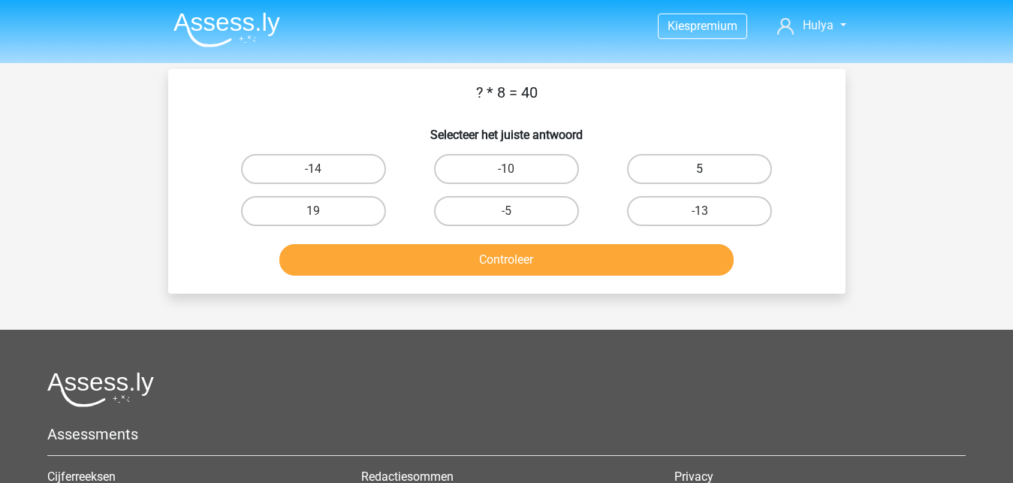
click at [676, 177] on label "5" at bounding box center [699, 169] width 145 height 30
click at [700, 177] on input "5" at bounding box center [705, 174] width 10 height 10
radio input "true"
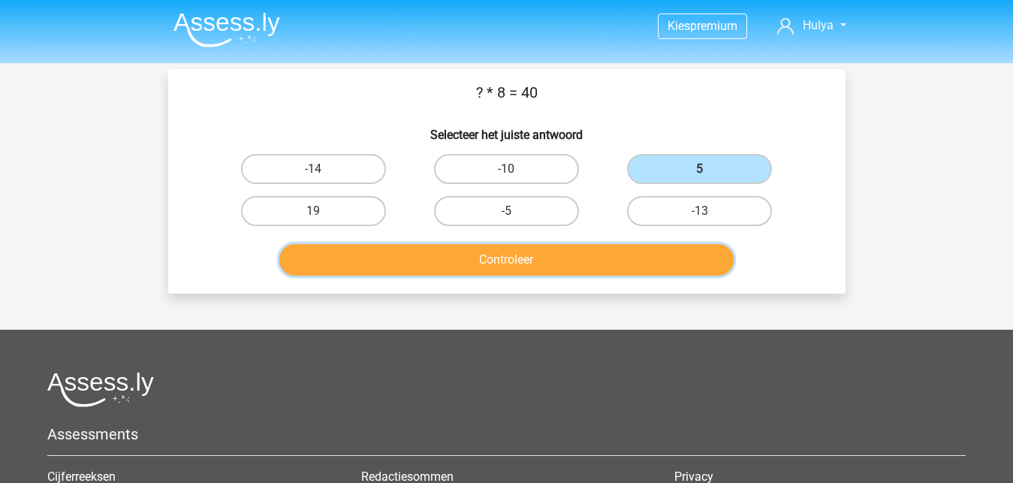
click at [637, 263] on button "Controleer" at bounding box center [506, 260] width 454 height 32
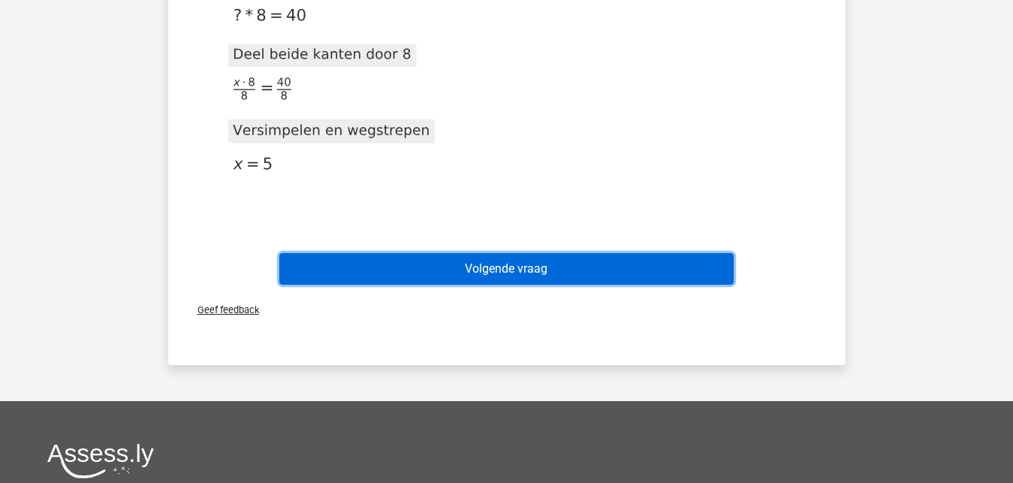
click at [618, 266] on button "Volgende vraag" at bounding box center [506, 269] width 454 height 32
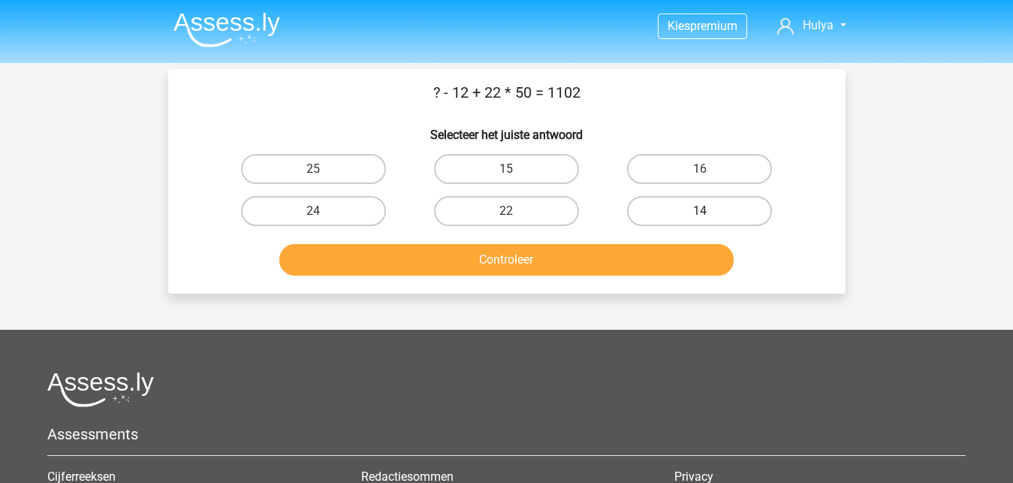
click at [708, 207] on label "14" at bounding box center [699, 211] width 145 height 30
click at [708, 211] on input "14" at bounding box center [705, 216] width 10 height 10
radio input "true"
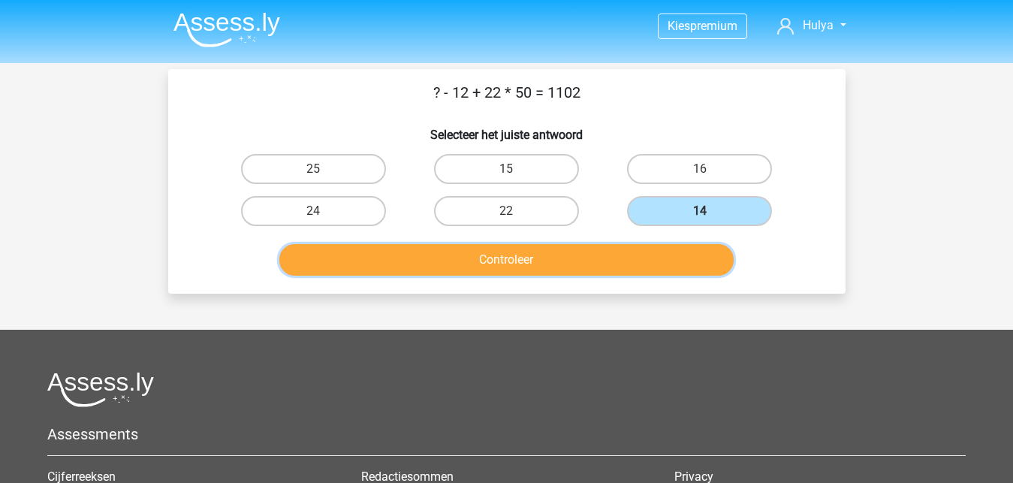
click at [677, 260] on button "Controleer" at bounding box center [506, 260] width 454 height 32
